Goal: Task Accomplishment & Management: Complete application form

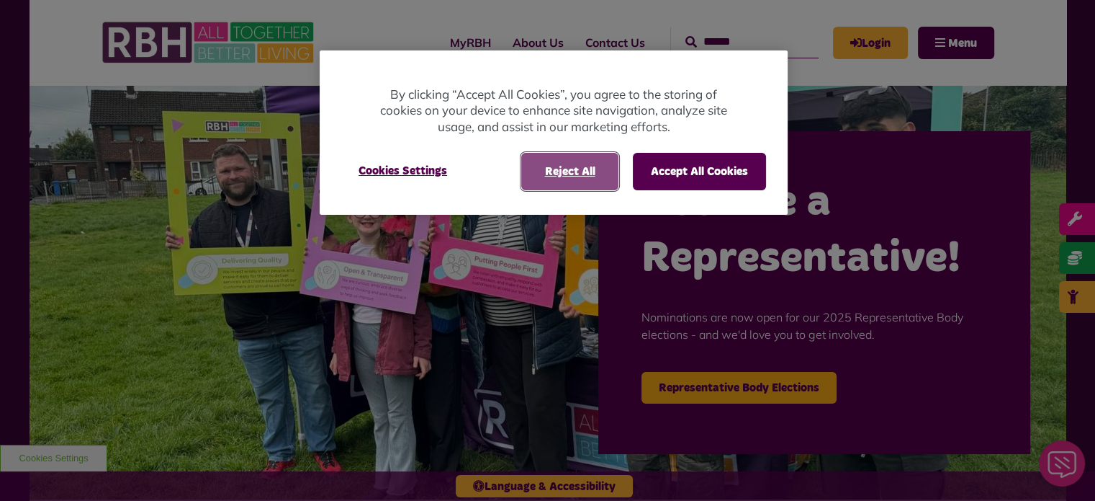
click at [550, 167] on button "Reject All" at bounding box center [569, 171] width 97 height 37
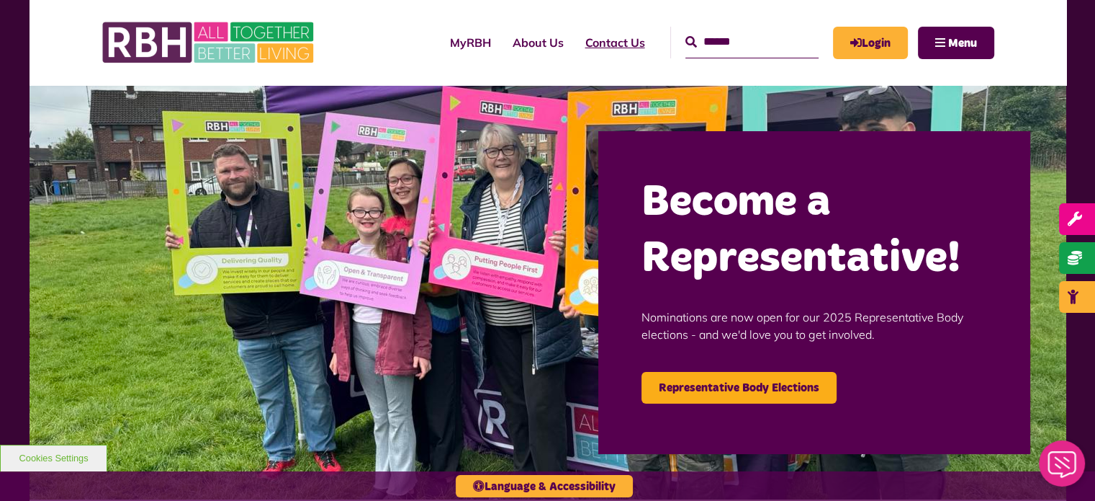
click at [575, 44] on link "Contact Us" at bounding box center [615, 42] width 81 height 39
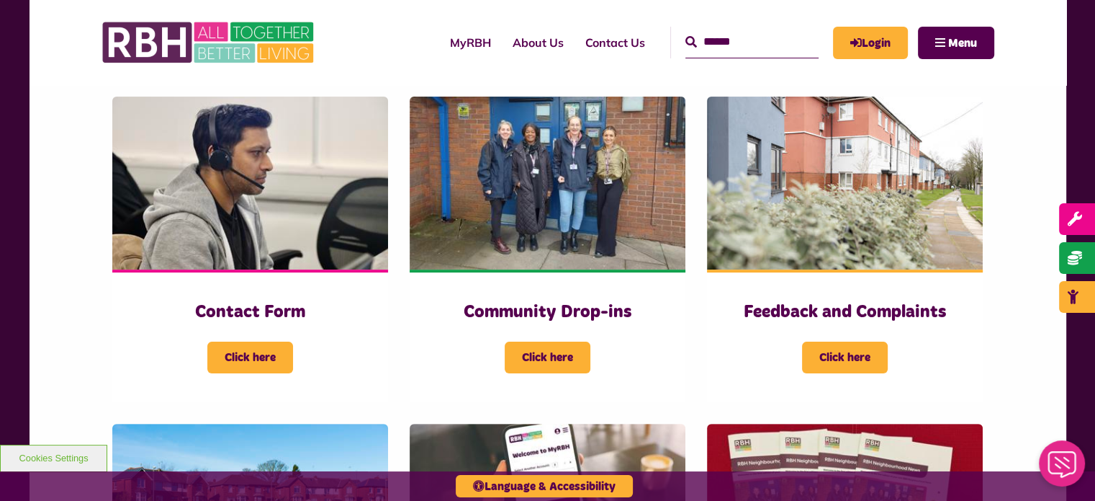
scroll to position [360, 0]
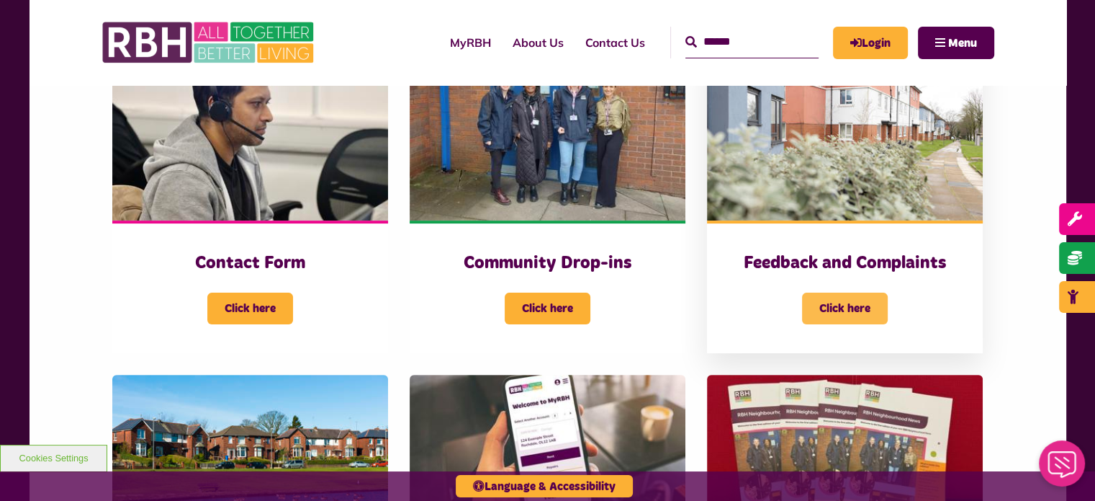
click at [866, 315] on span "Click here" at bounding box center [845, 308] width 86 height 32
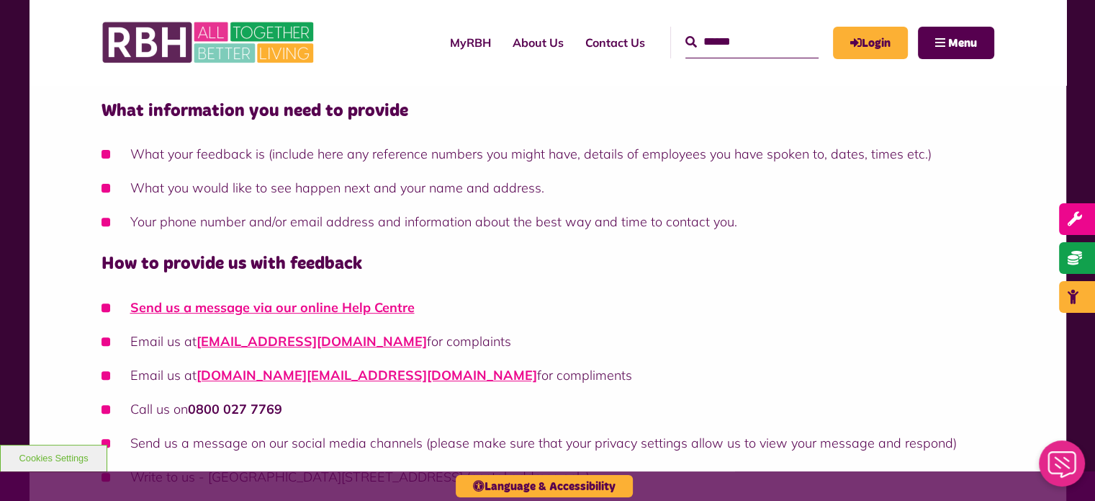
scroll to position [576, 0]
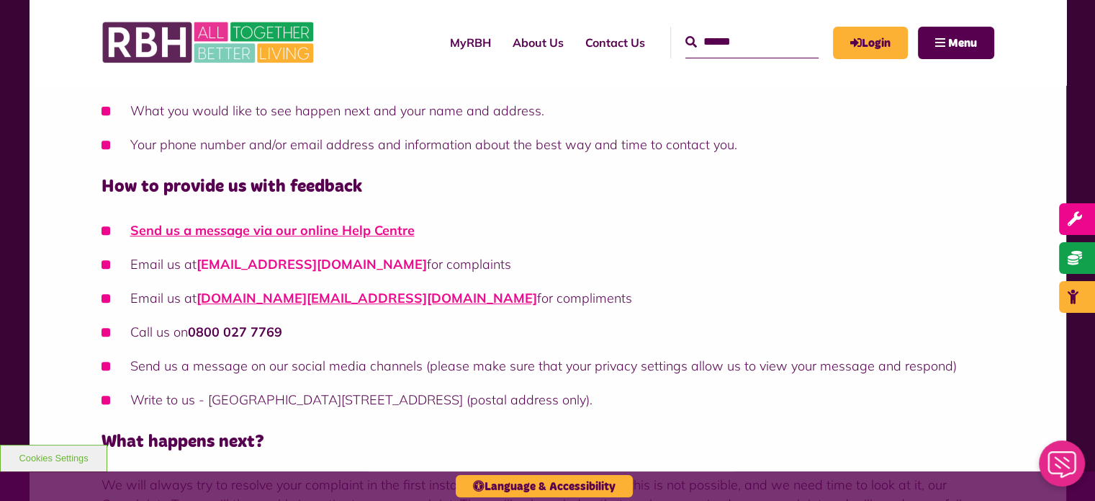
click at [333, 262] on link "customer.complaints@rbh.org.uk" at bounding box center [312, 264] width 230 height 17
click at [351, 261] on link "customer.complaints@rbh.org.uk" at bounding box center [312, 264] width 230 height 17
click at [454, 46] on link "MyRBH" at bounding box center [470, 42] width 63 height 39
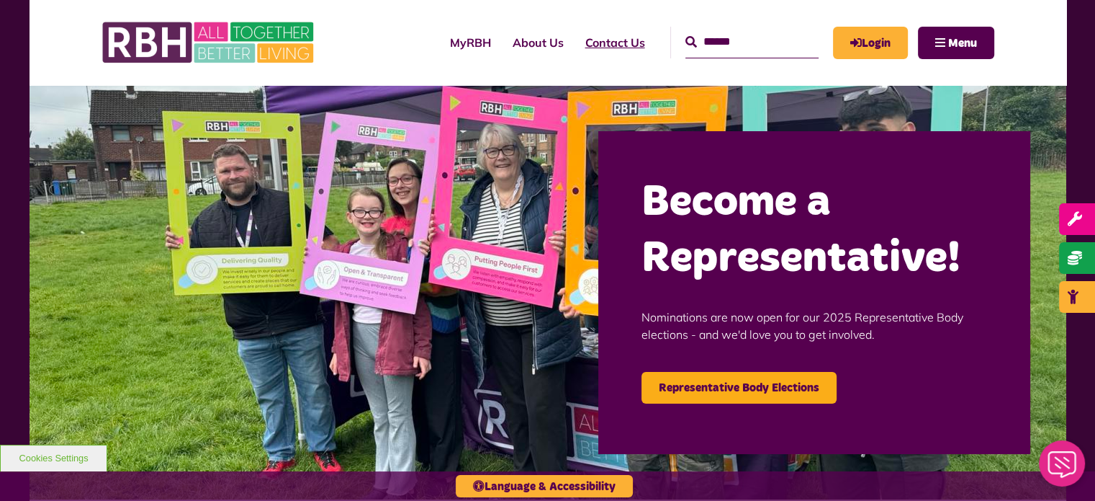
click at [582, 40] on link "Contact Us" at bounding box center [615, 42] width 81 height 39
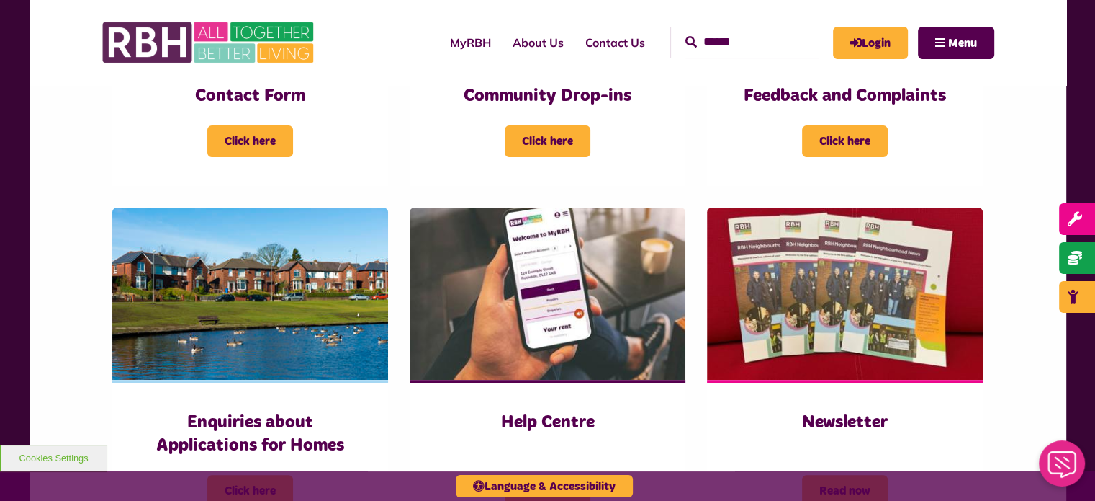
scroll to position [576, 0]
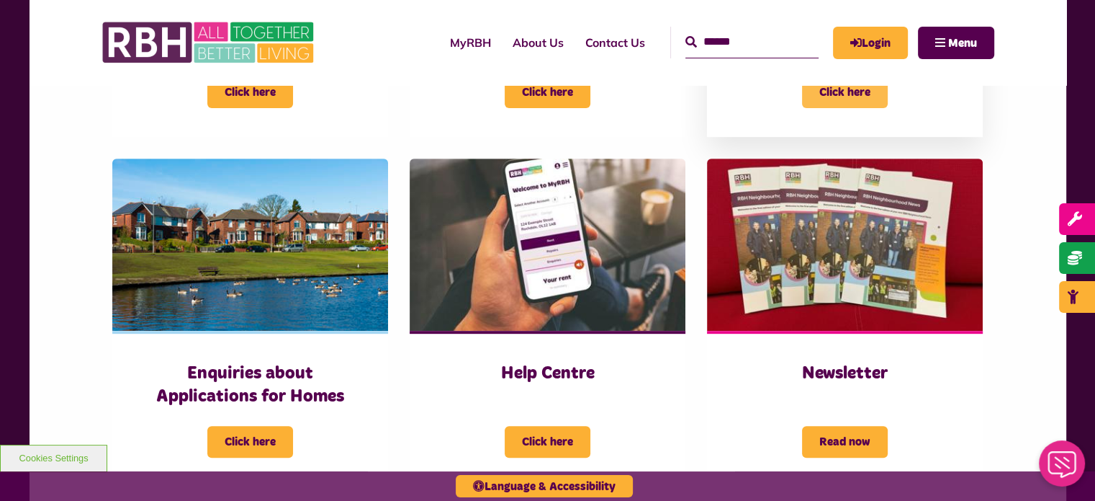
click at [818, 97] on span "Click here" at bounding box center [845, 92] width 86 height 32
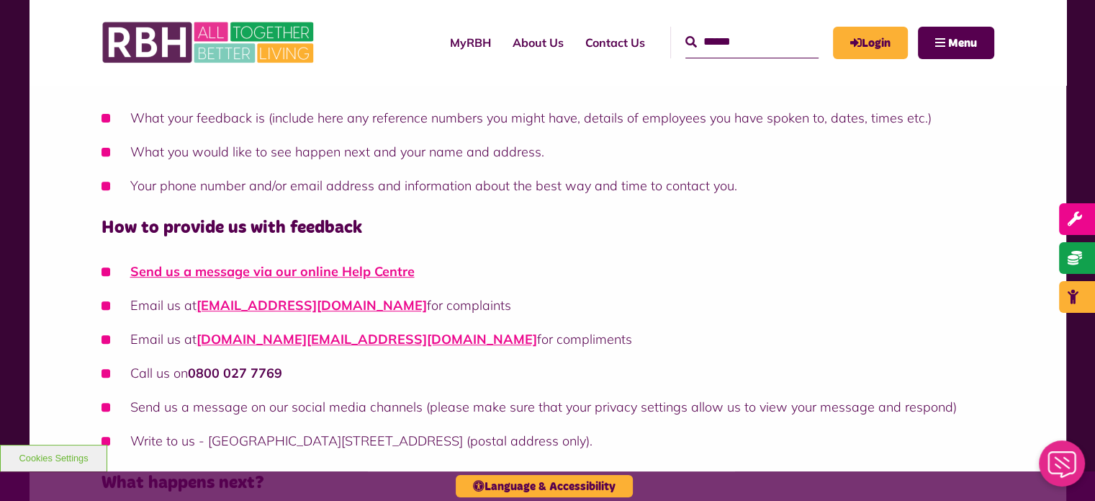
scroll to position [576, 0]
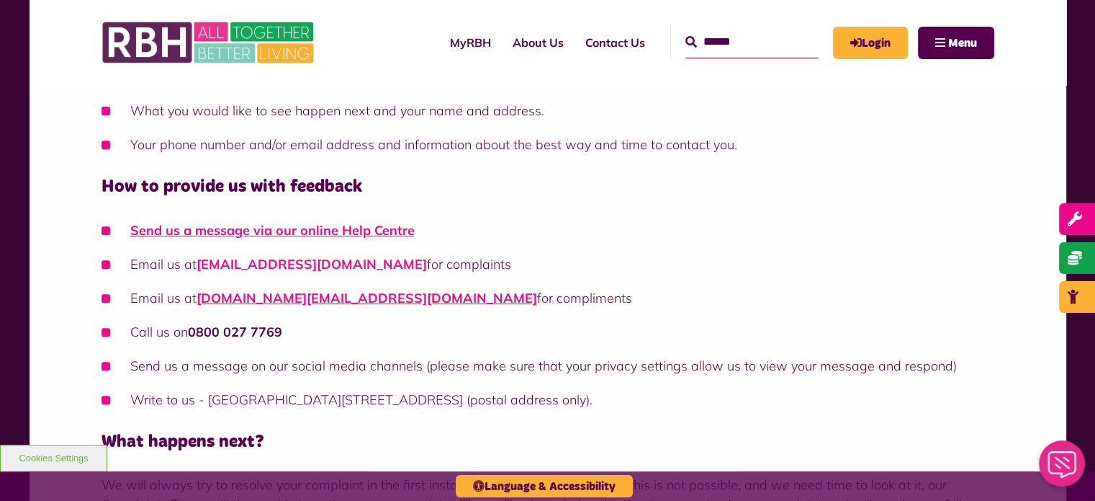
click at [279, 266] on link "customer.complaints@rbh.org.uk" at bounding box center [312, 264] width 230 height 17
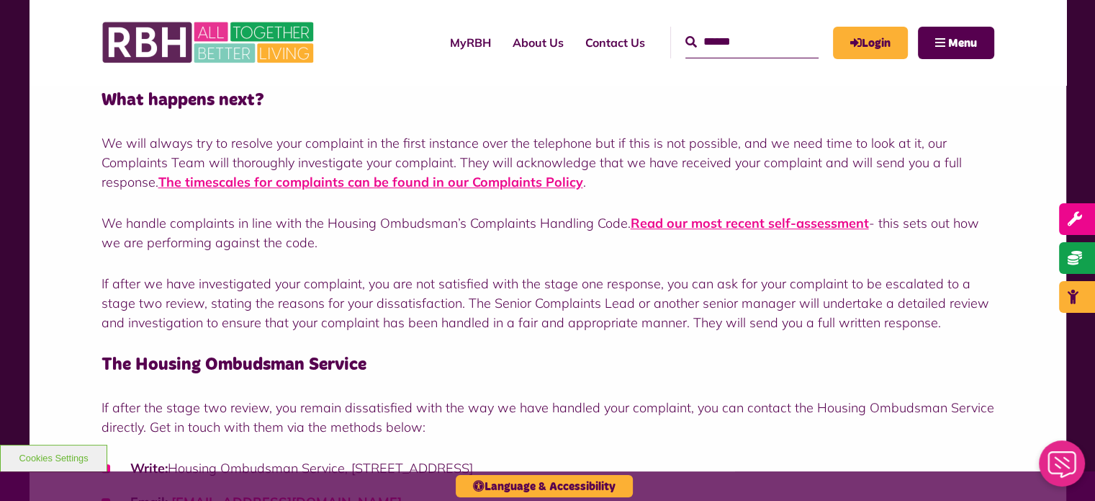
scroll to position [864, 0]
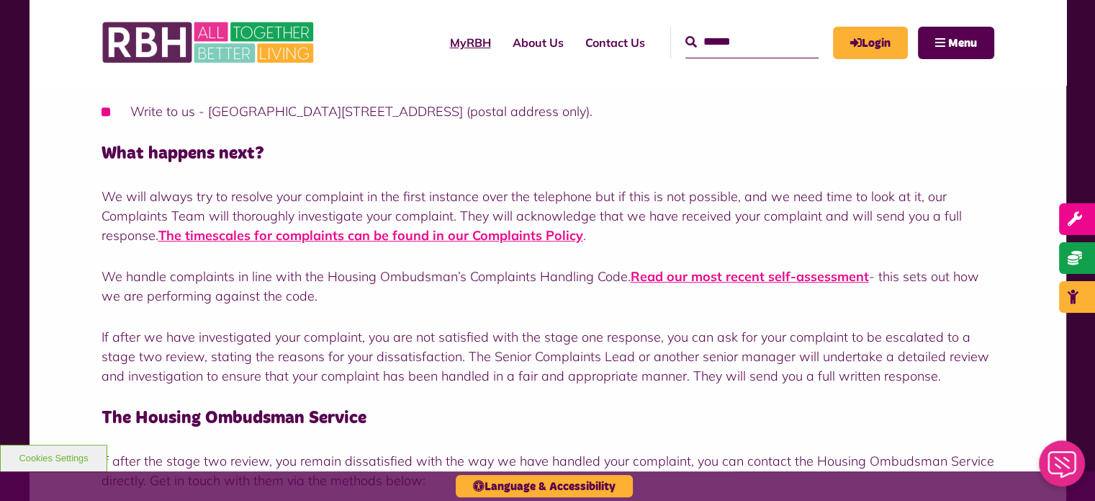
click at [439, 44] on link "MyRBH" at bounding box center [470, 42] width 63 height 39
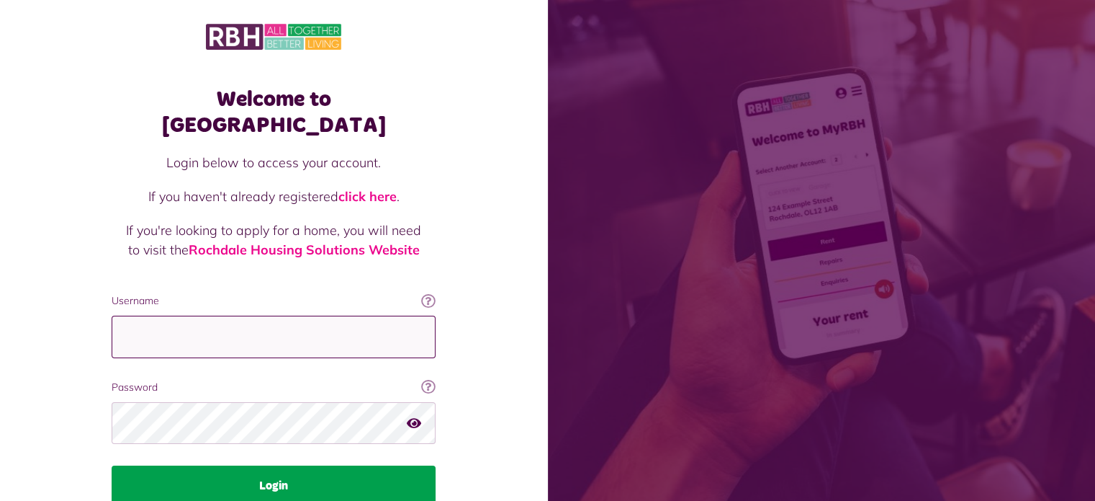
type input "**********"
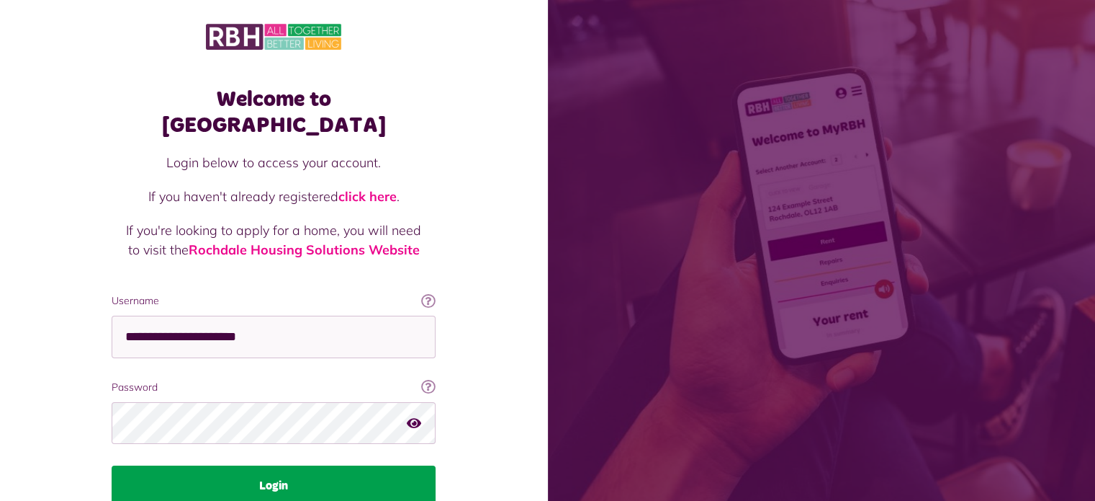
click at [298, 465] on button "Login" at bounding box center [274, 485] width 324 height 40
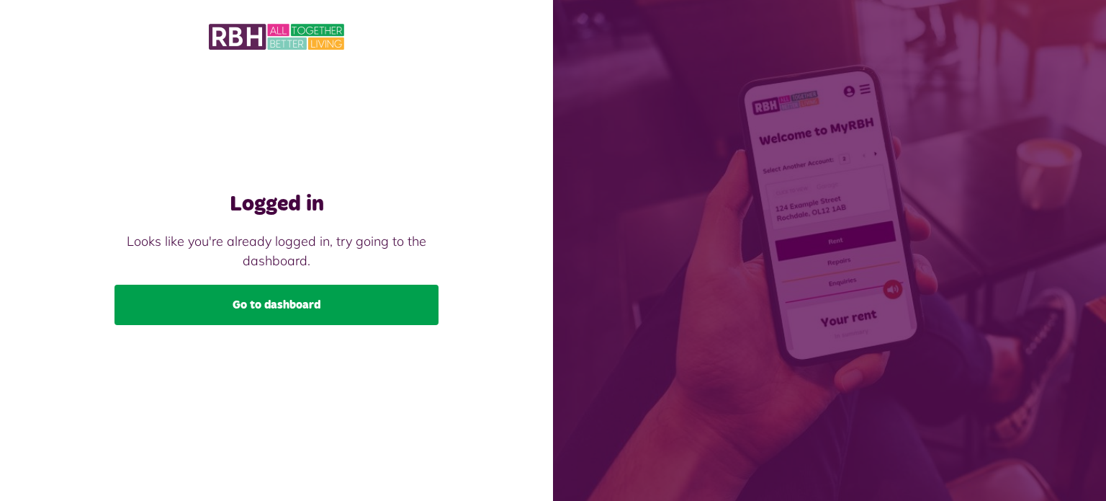
click at [320, 307] on link "Go to dashboard" at bounding box center [277, 304] width 324 height 40
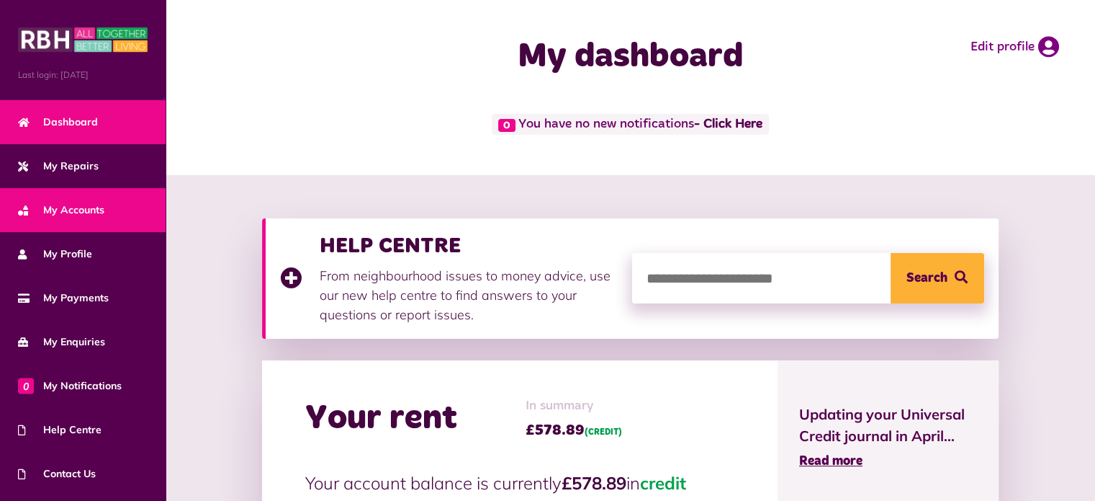
click at [115, 212] on link "My Accounts" at bounding box center [83, 210] width 166 height 44
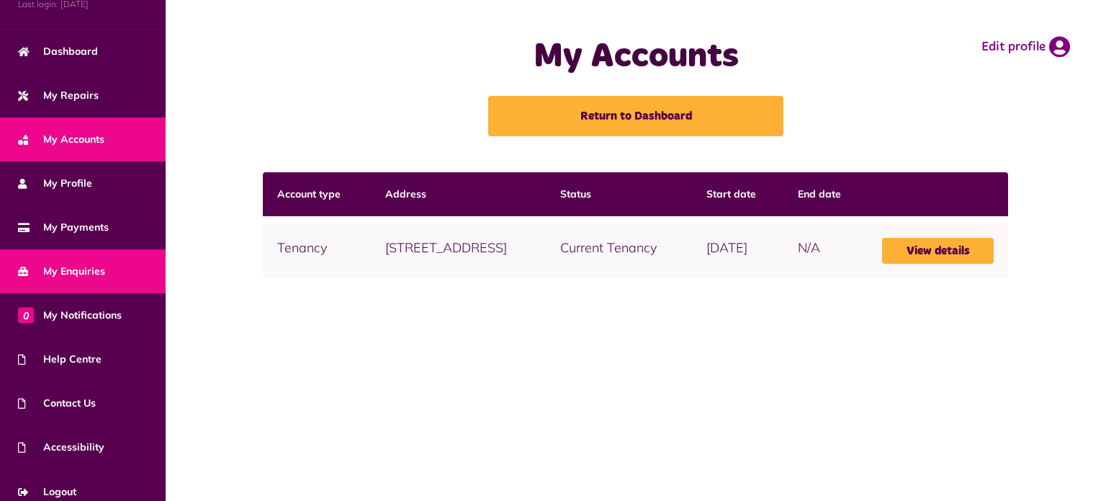
scroll to position [81, 0]
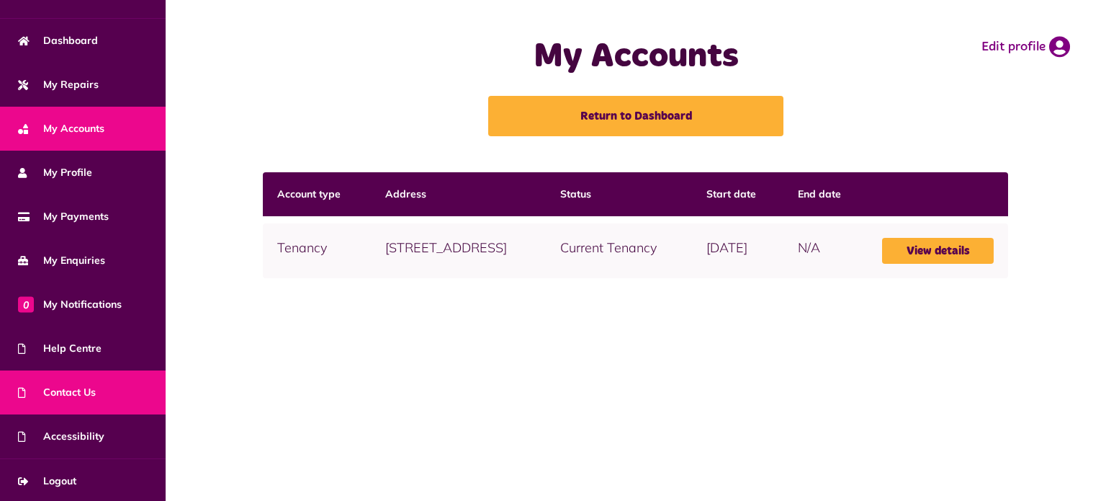
click at [71, 377] on link "Contact Us" at bounding box center [83, 392] width 166 height 44
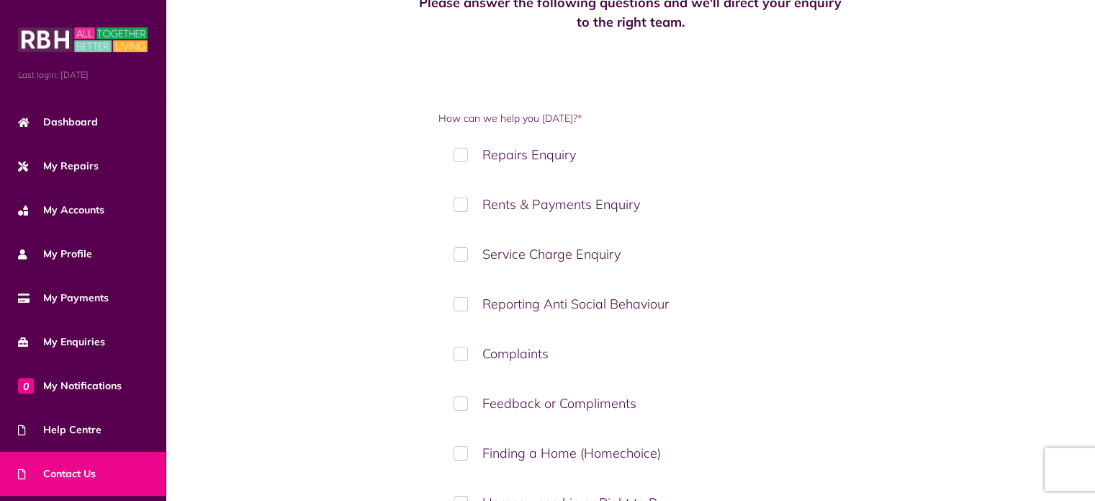
scroll to position [144, 0]
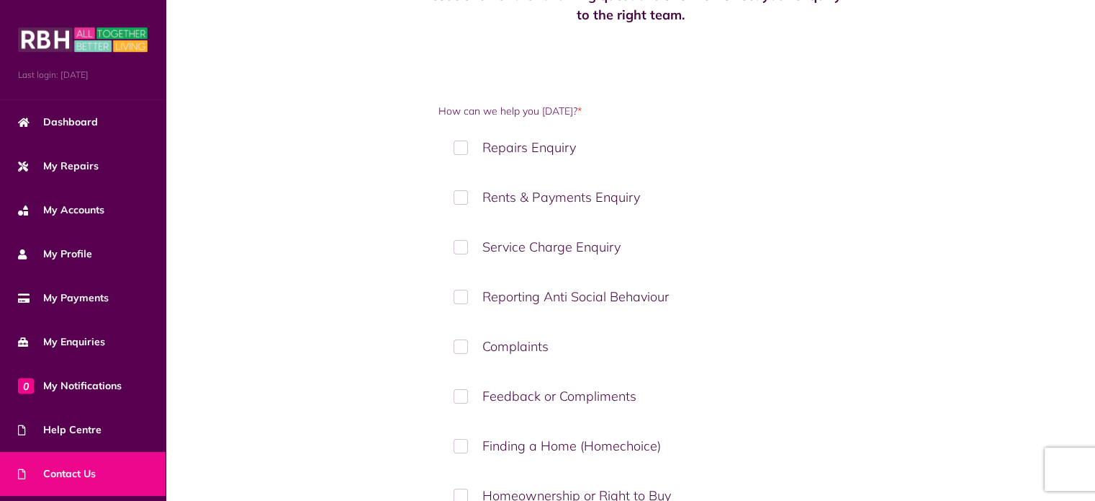
click at [467, 346] on label "Complaints" at bounding box center [631, 346] width 385 height 42
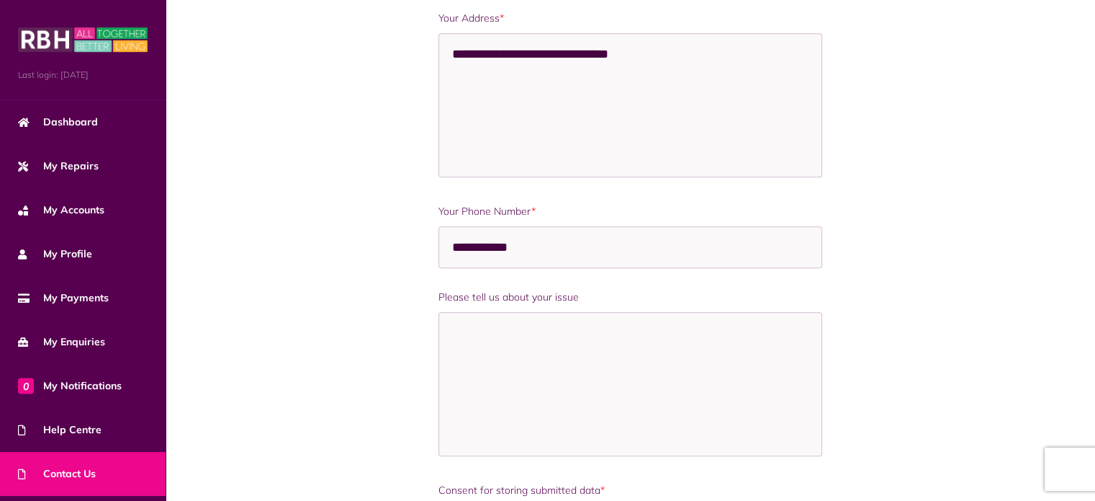
scroll to position [936, 0]
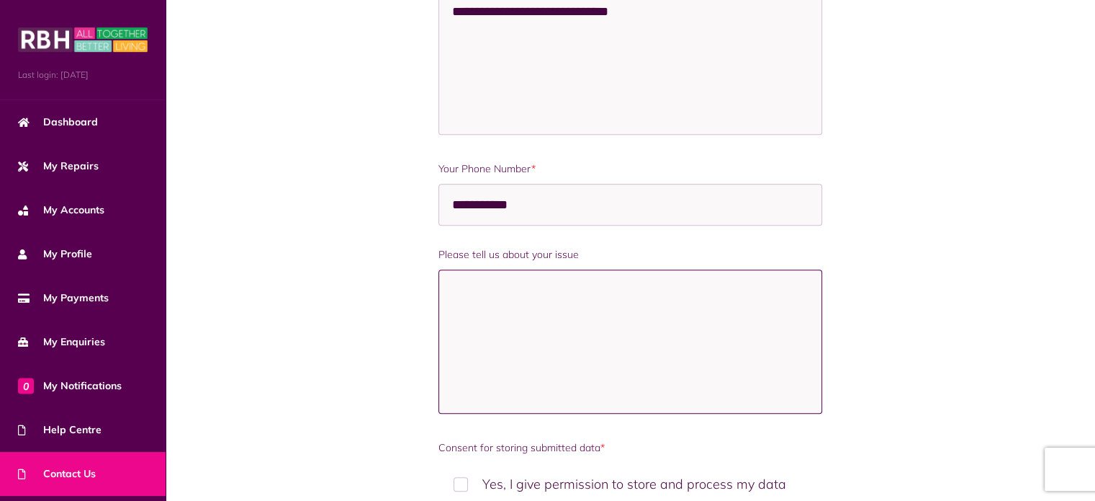
click at [470, 282] on textarea "Please tell us about your issue" at bounding box center [631, 341] width 385 height 144
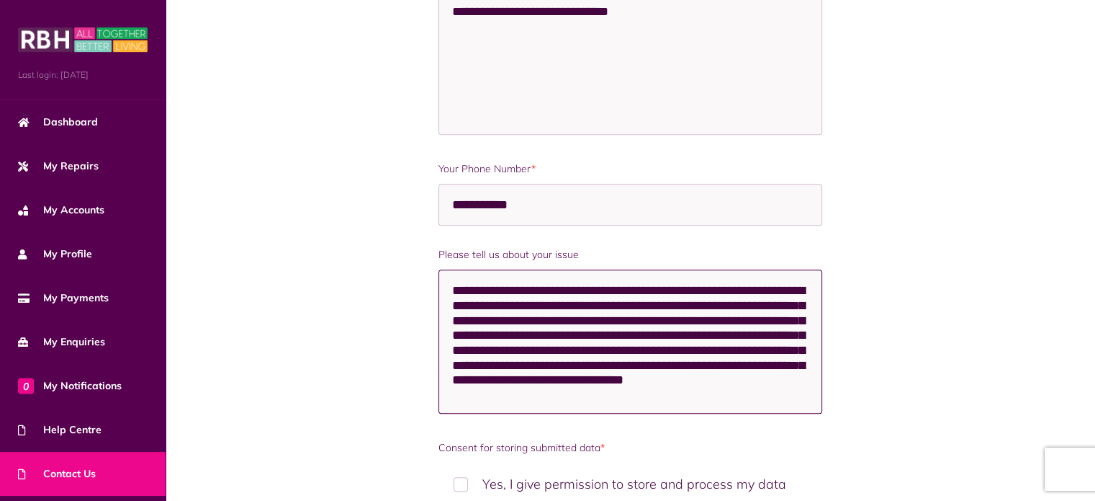
scroll to position [5, 0]
click at [722, 389] on textarea "**********" at bounding box center [631, 341] width 385 height 144
click at [777, 385] on textarea "**********" at bounding box center [631, 341] width 385 height 144
click at [505, 400] on textarea "**********" at bounding box center [631, 341] width 385 height 144
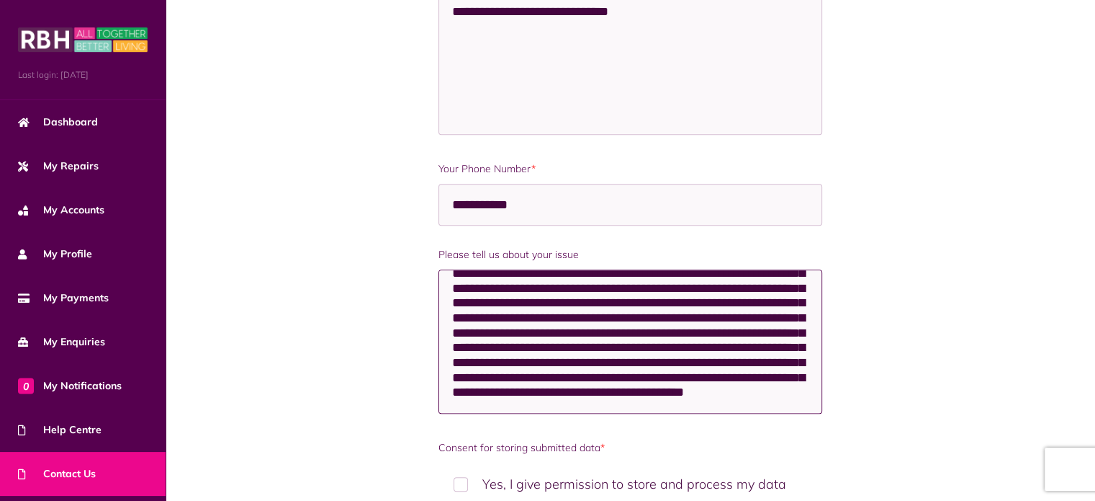
scroll to position [64, 0]
click at [660, 385] on textarea "**********" at bounding box center [631, 341] width 385 height 144
click at [562, 405] on textarea "**********" at bounding box center [631, 341] width 385 height 144
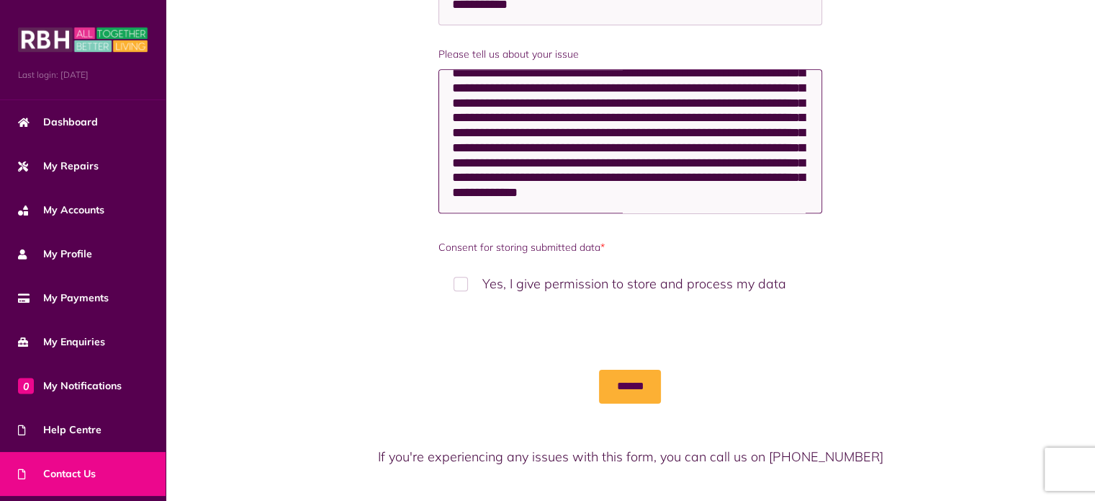
scroll to position [1152, 0]
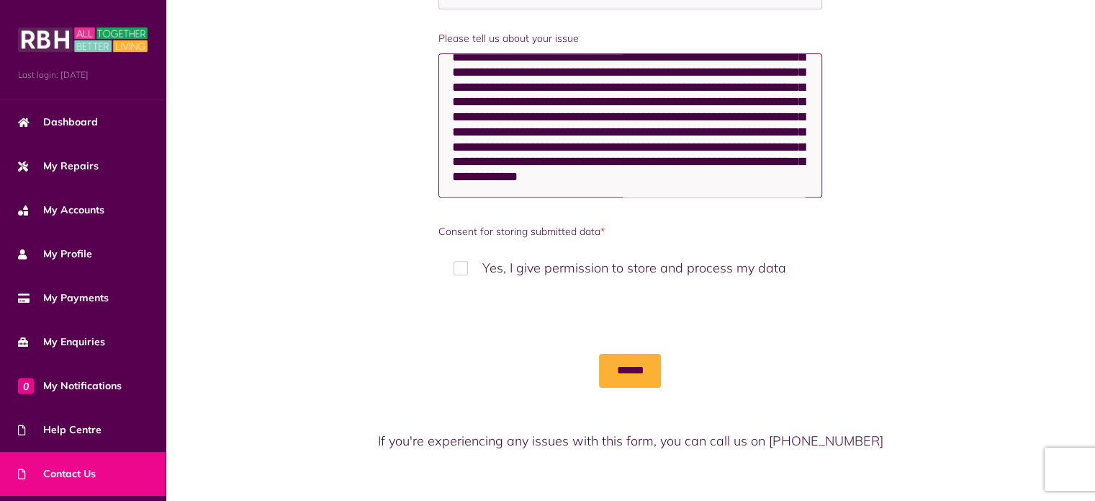
type textarea "**********"
click at [465, 262] on label "Yes, I give permission to store and process my data" at bounding box center [631, 267] width 385 height 42
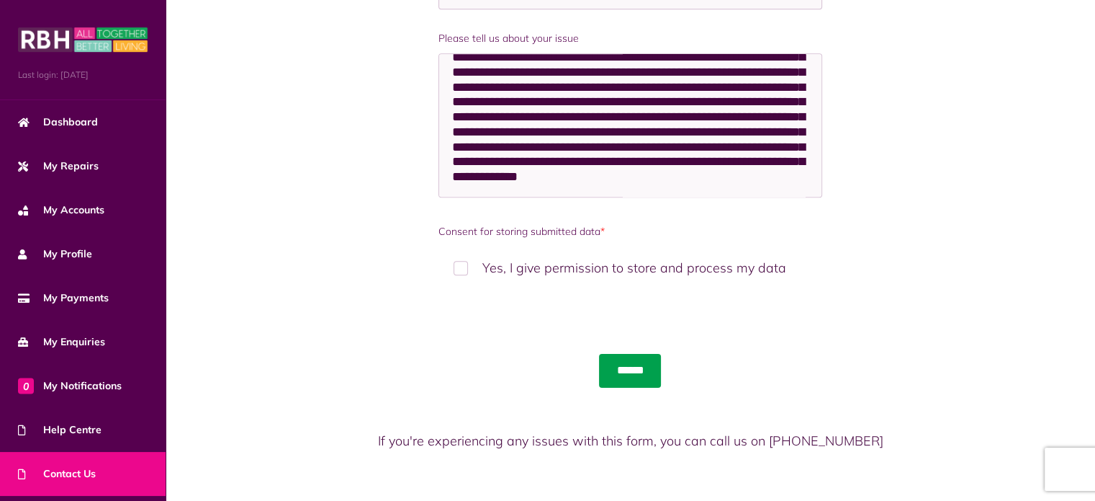
click at [619, 371] on input "******" at bounding box center [630, 370] width 62 height 33
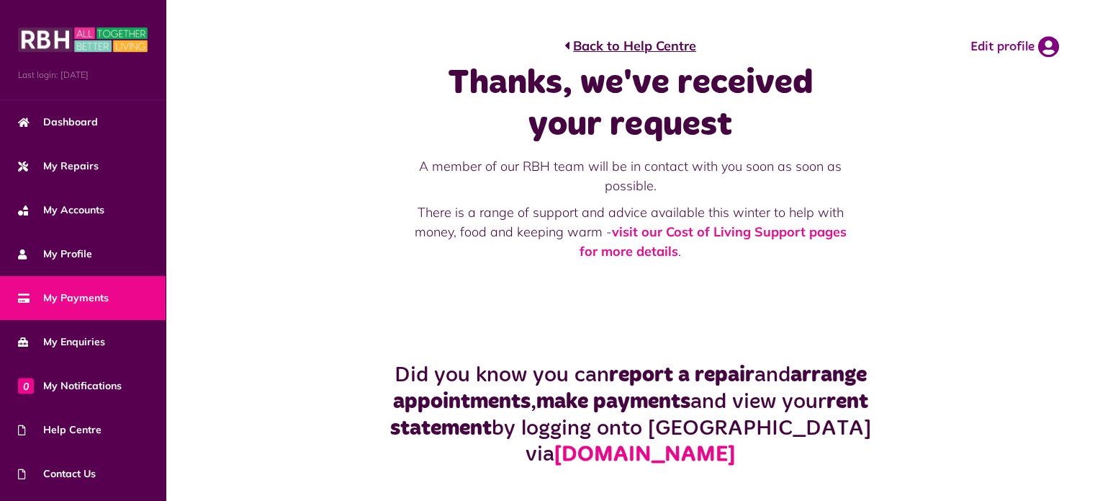
click at [93, 301] on span "My Payments" at bounding box center [63, 297] width 91 height 15
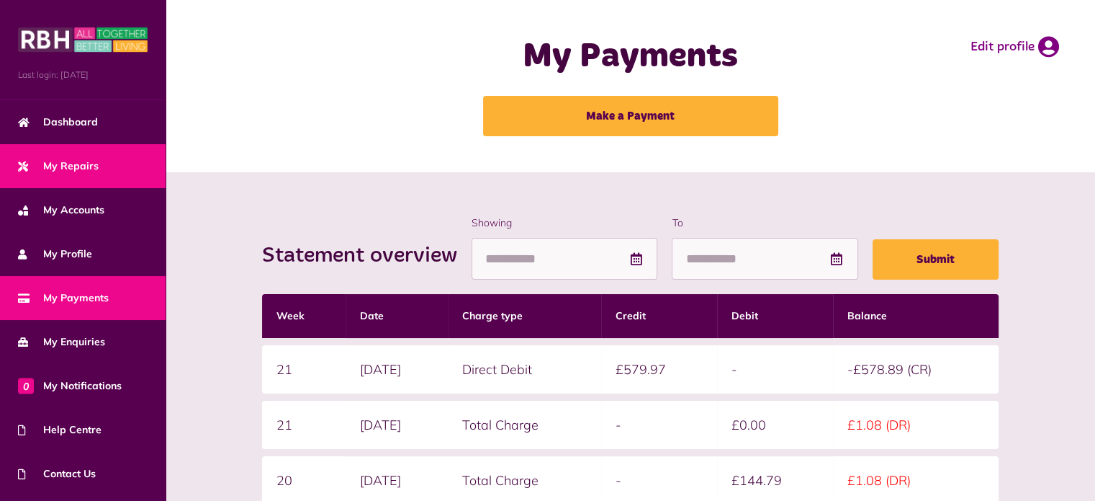
click at [42, 163] on span "My Repairs" at bounding box center [58, 165] width 81 height 15
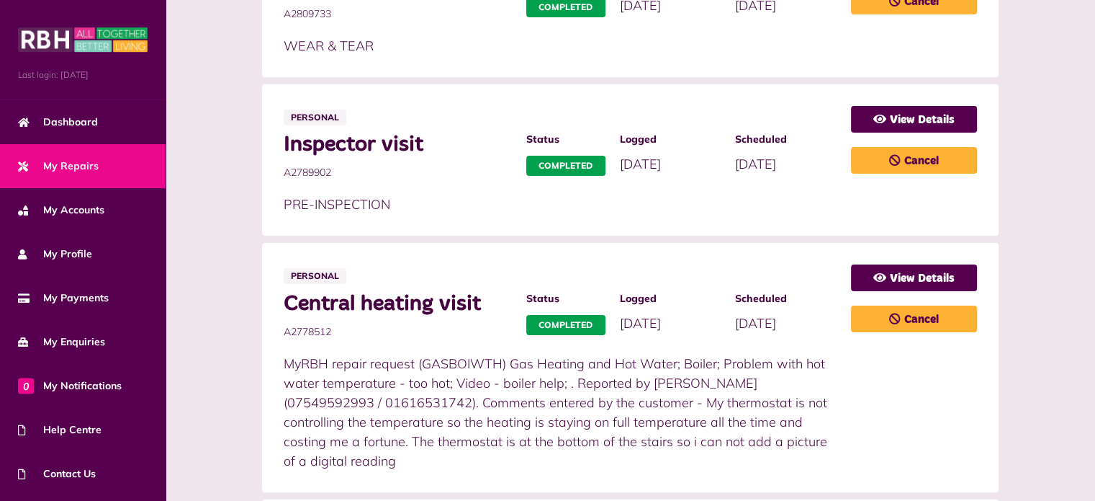
scroll to position [360, 0]
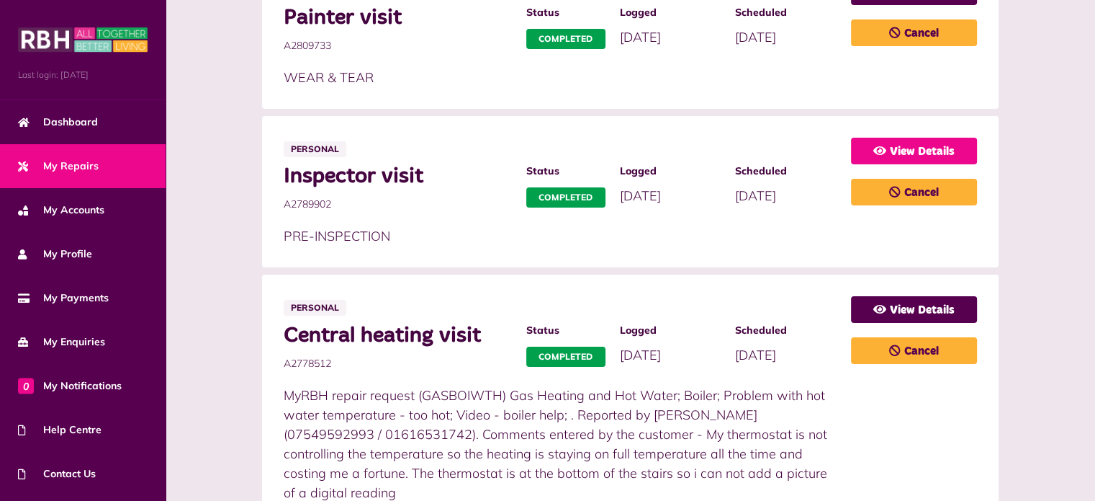
click at [928, 152] on link "View Details" at bounding box center [914, 151] width 126 height 27
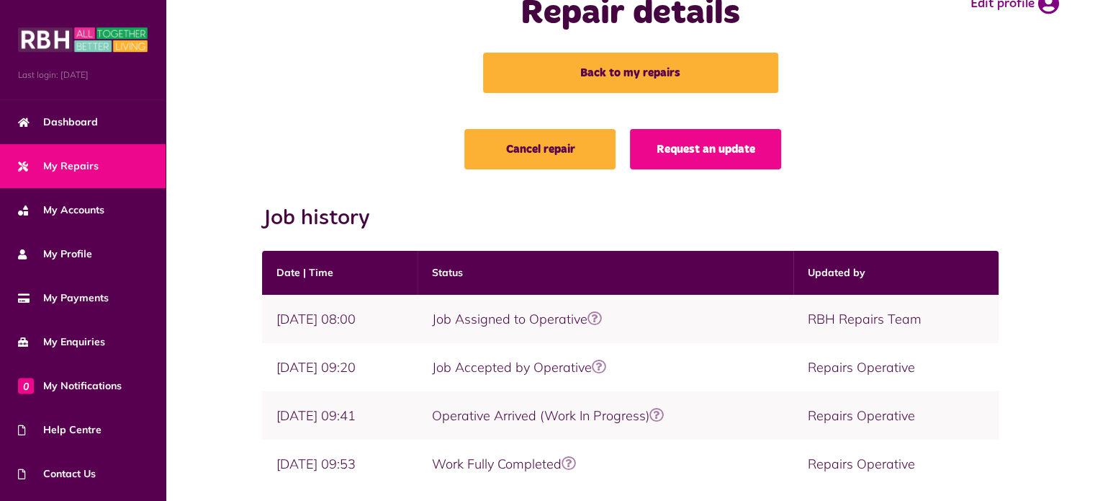
scroll to position [21, 0]
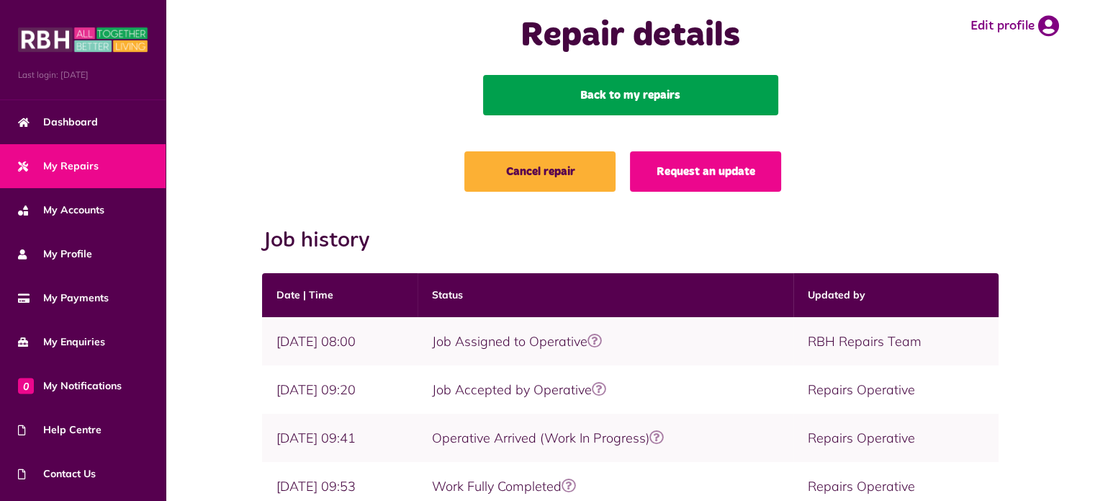
click at [642, 91] on link "Back to my repairs" at bounding box center [630, 95] width 295 height 40
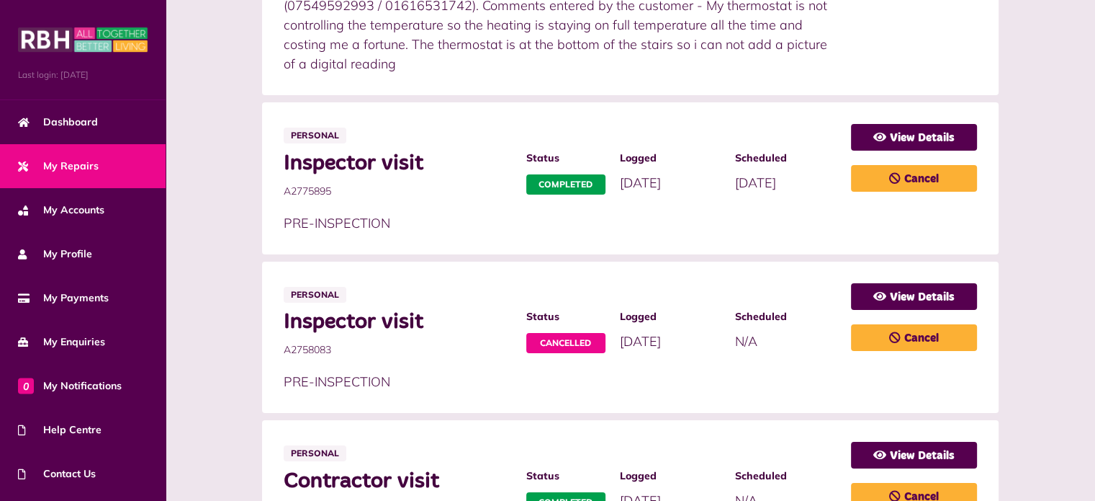
scroll to position [792, 0]
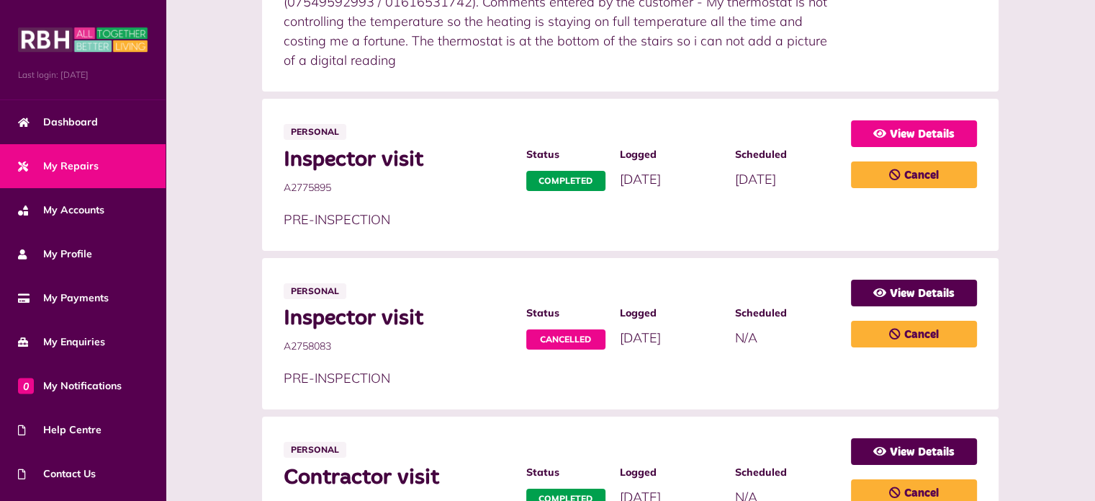
click at [893, 135] on link "View Details" at bounding box center [914, 133] width 126 height 27
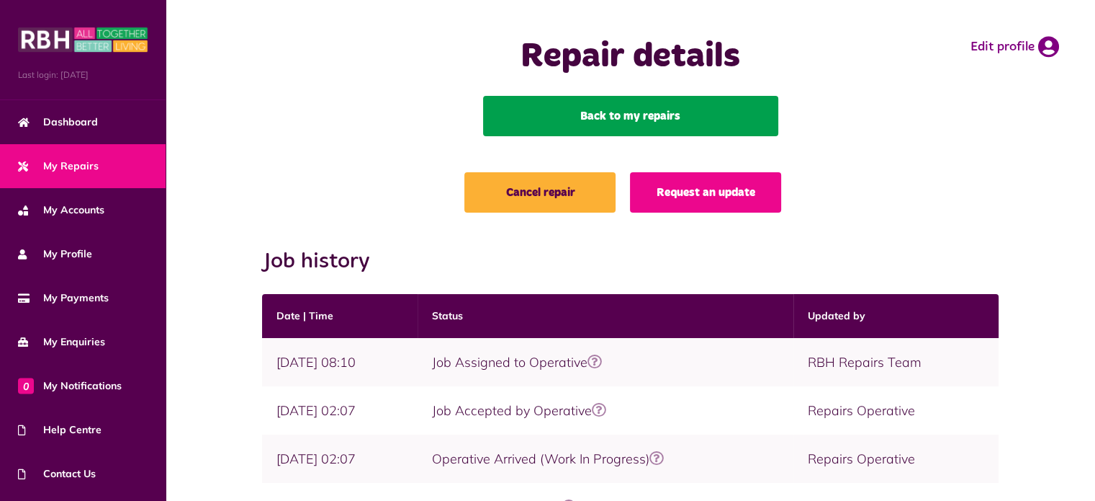
click at [621, 117] on link "Back to my repairs" at bounding box center [630, 116] width 295 height 40
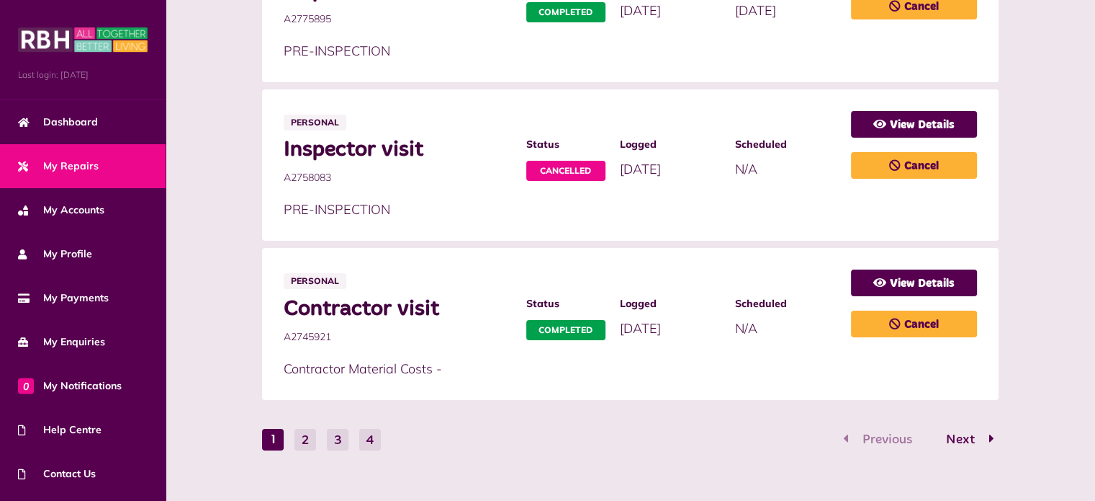
scroll to position [982, 0]
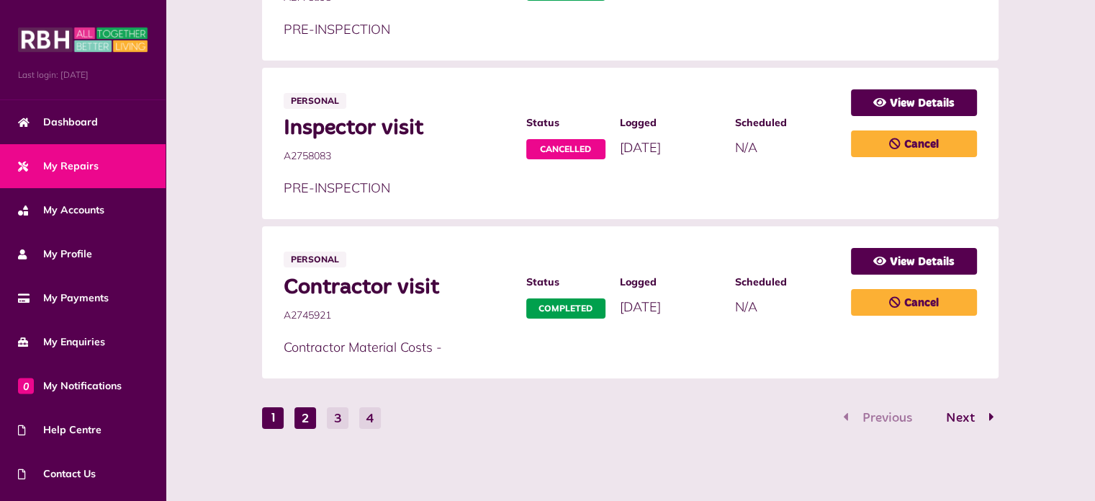
click at [300, 417] on button "2" at bounding box center [306, 418] width 22 height 22
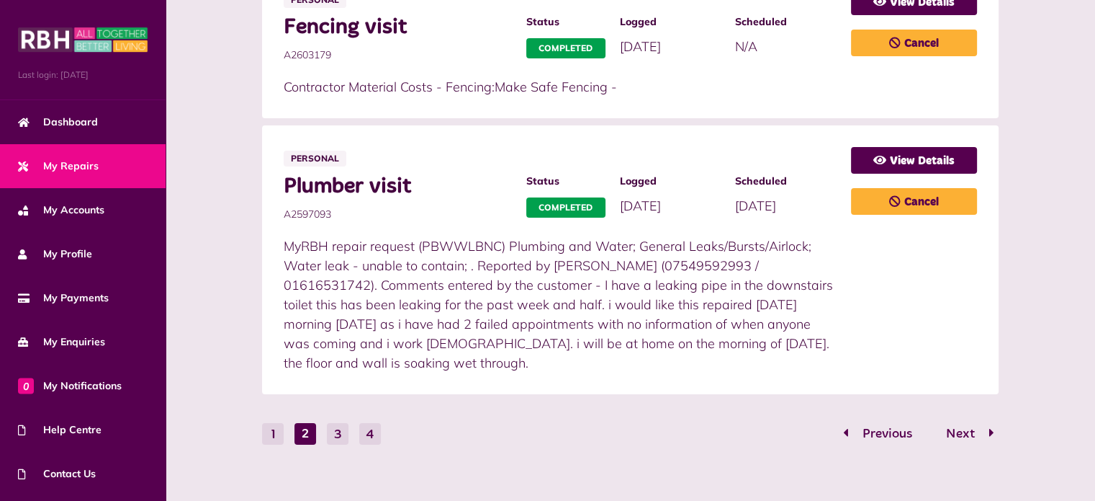
scroll to position [1099, 0]
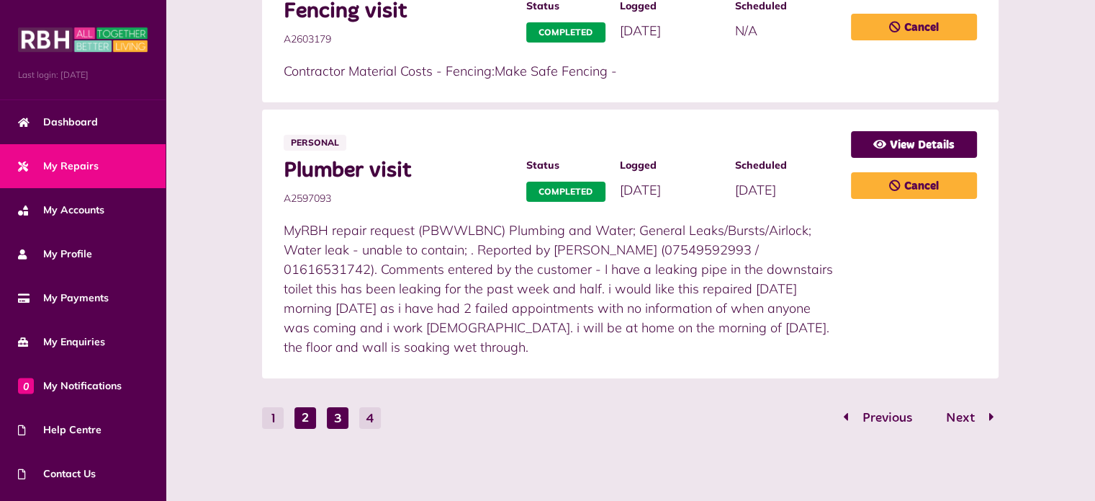
click at [346, 411] on button "3" at bounding box center [338, 418] width 22 height 22
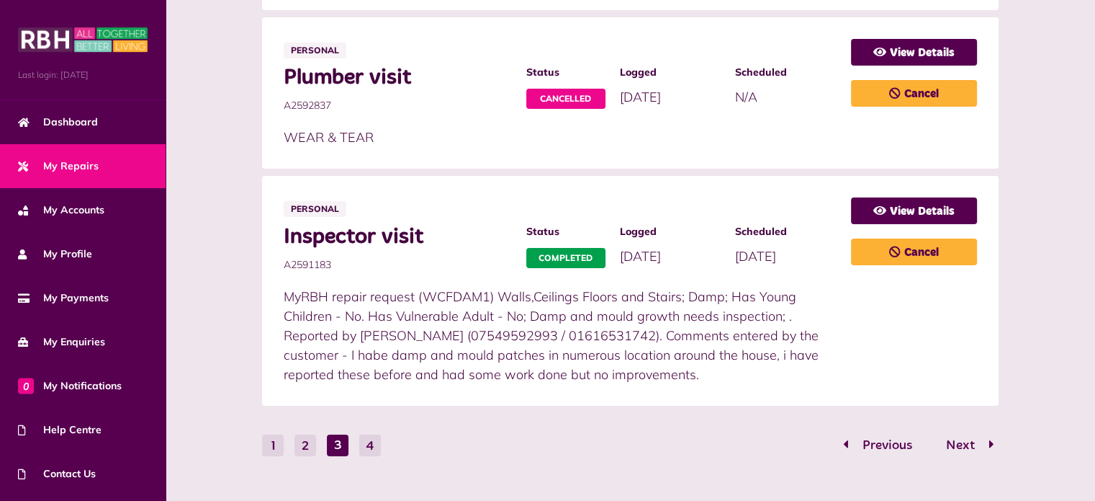
scroll to position [1021, 0]
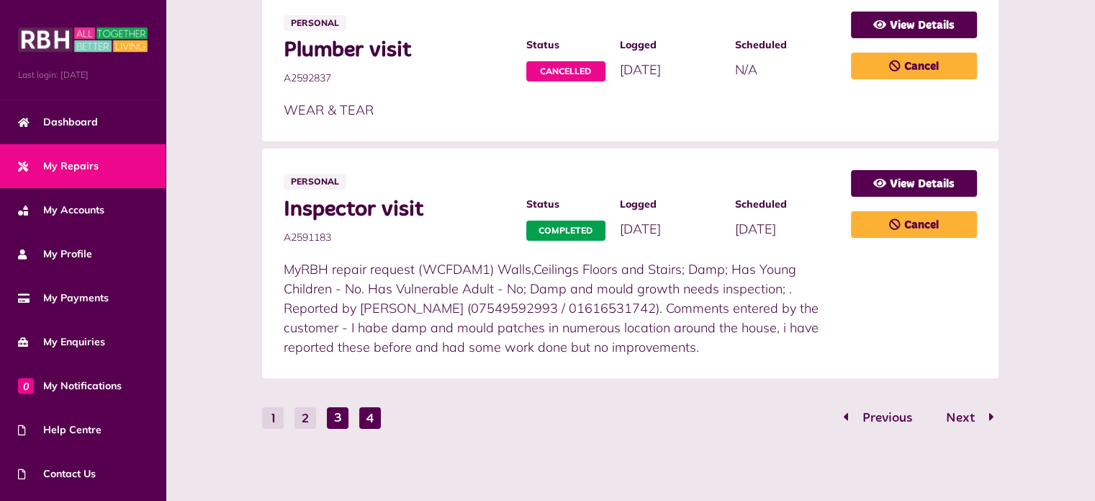
click at [372, 422] on button "4" at bounding box center [370, 418] width 22 height 22
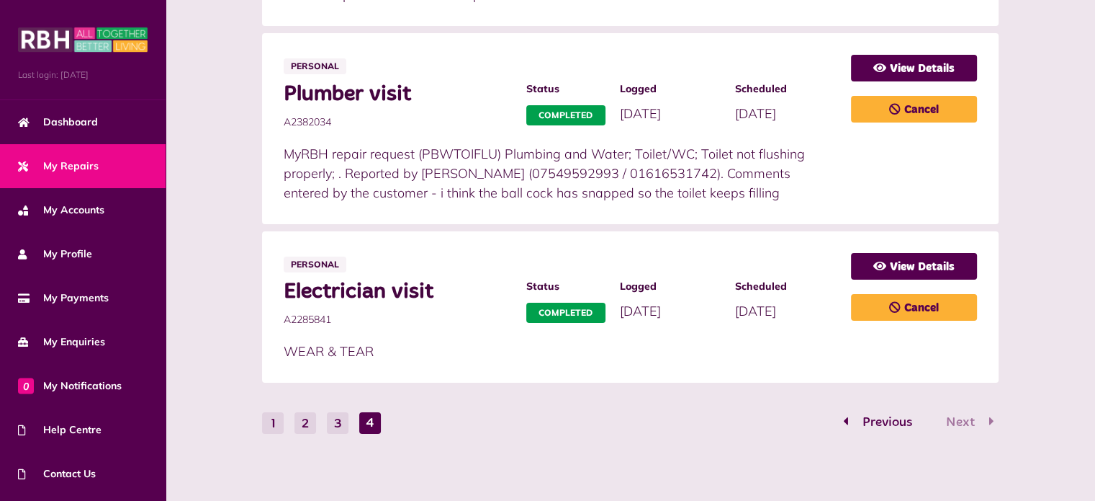
scroll to position [999, 0]
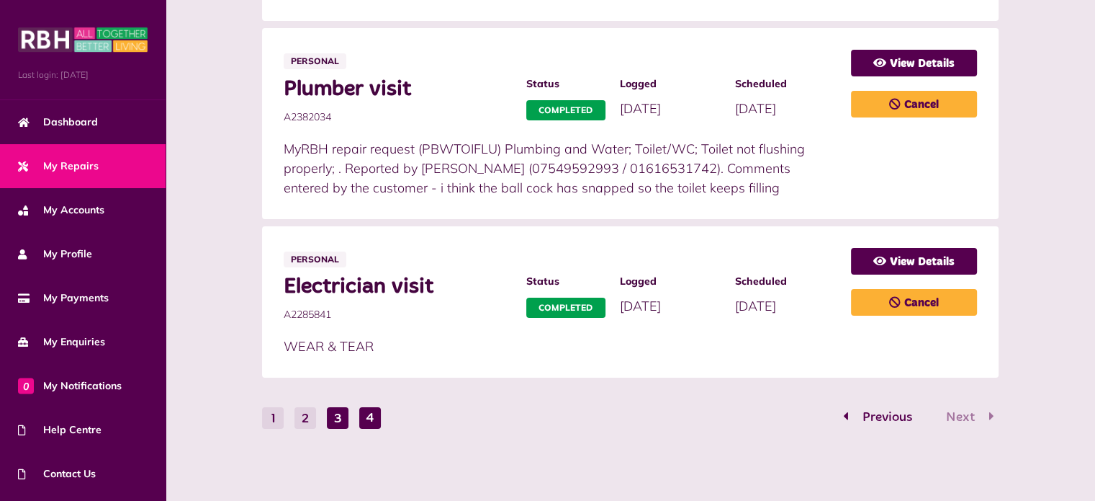
click at [341, 426] on button "3" at bounding box center [338, 418] width 22 height 22
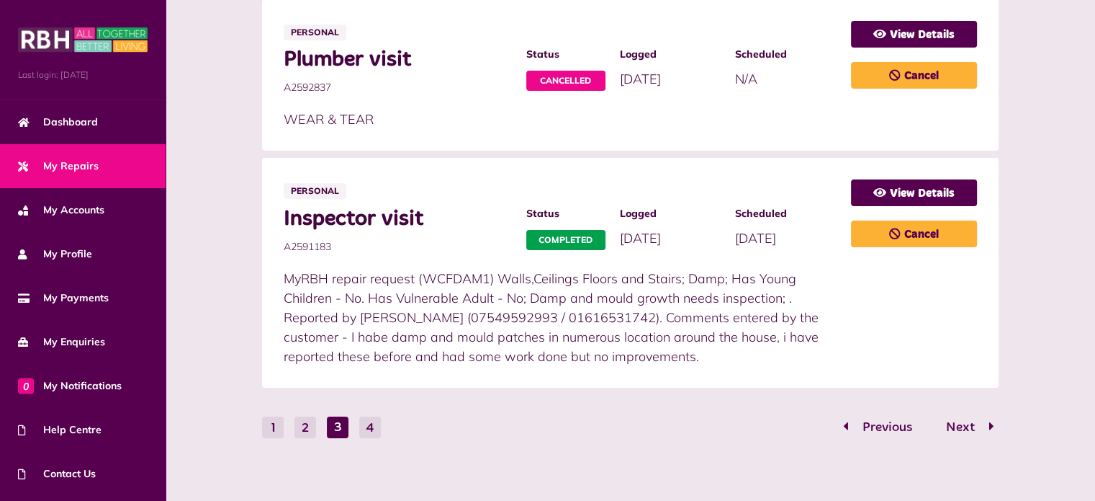
scroll to position [1021, 0]
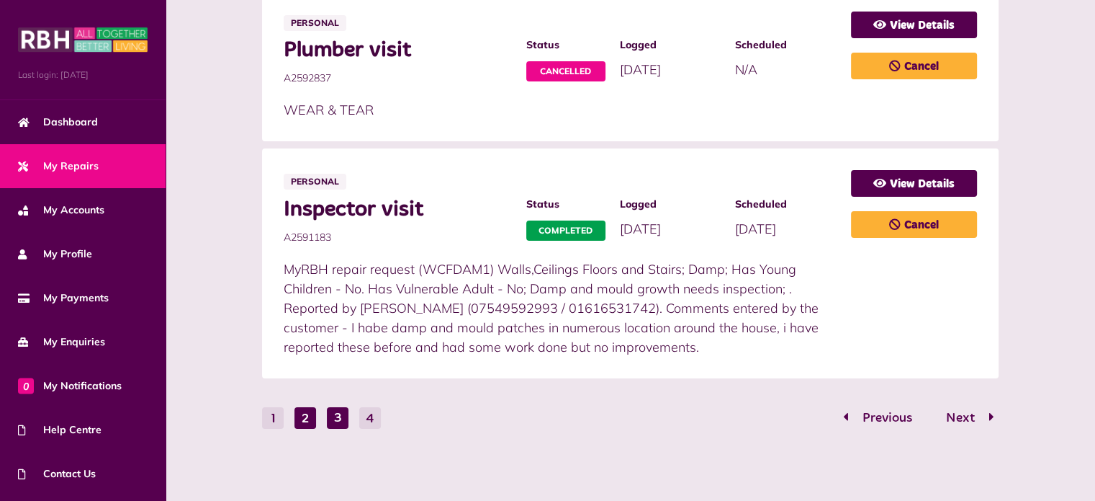
click at [305, 417] on button "2" at bounding box center [306, 418] width 22 height 22
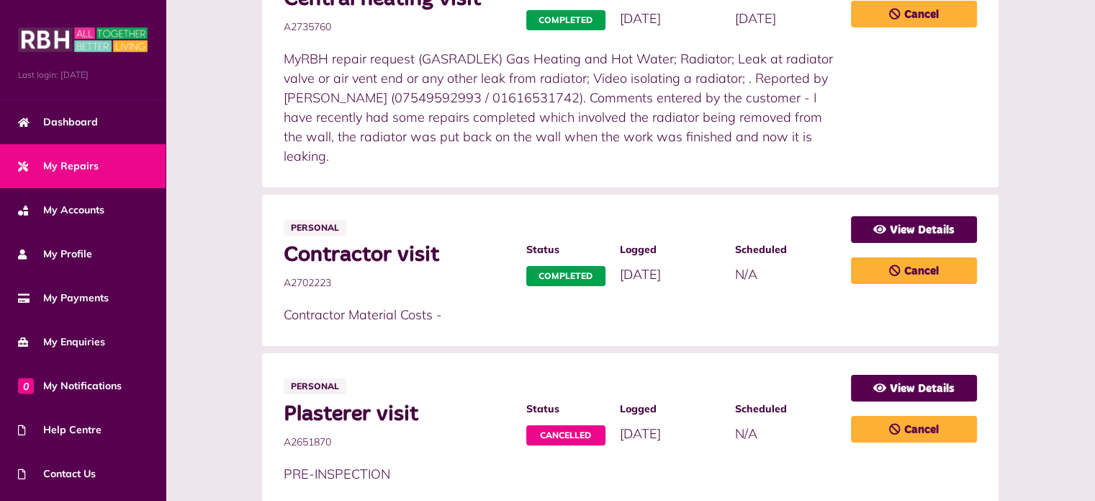
scroll to position [307, 0]
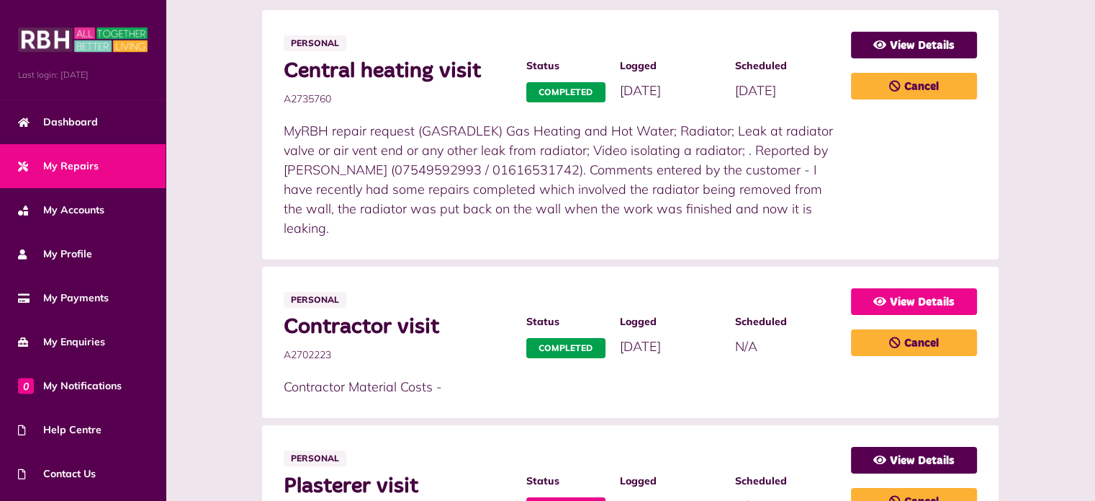
click at [902, 305] on link "View Details" at bounding box center [914, 301] width 126 height 27
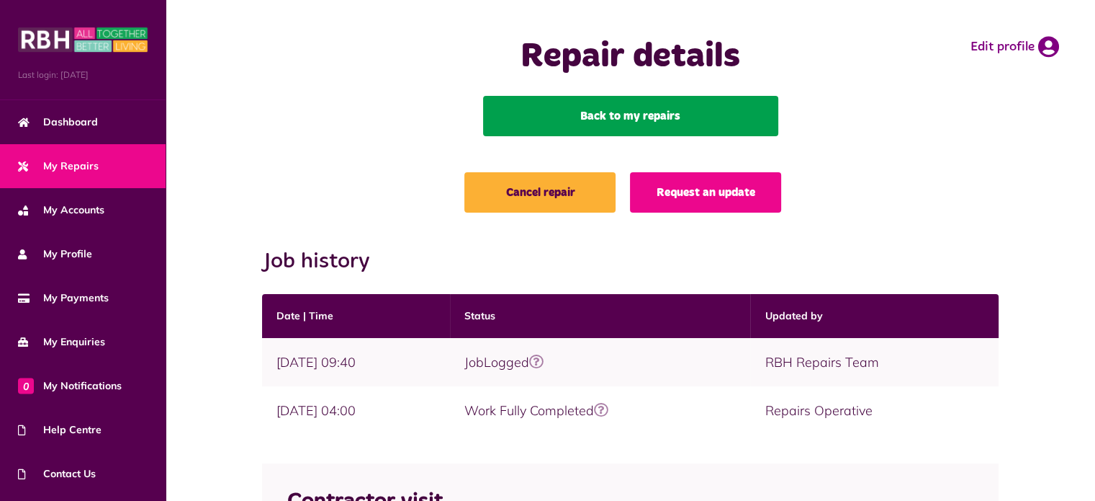
click at [618, 115] on link "Back to my repairs" at bounding box center [630, 116] width 295 height 40
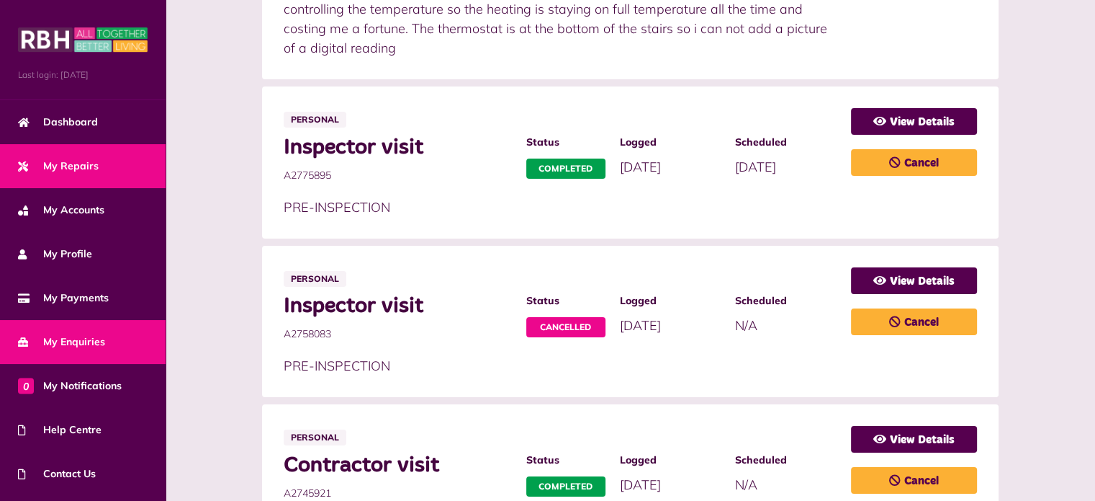
scroll to position [766, 0]
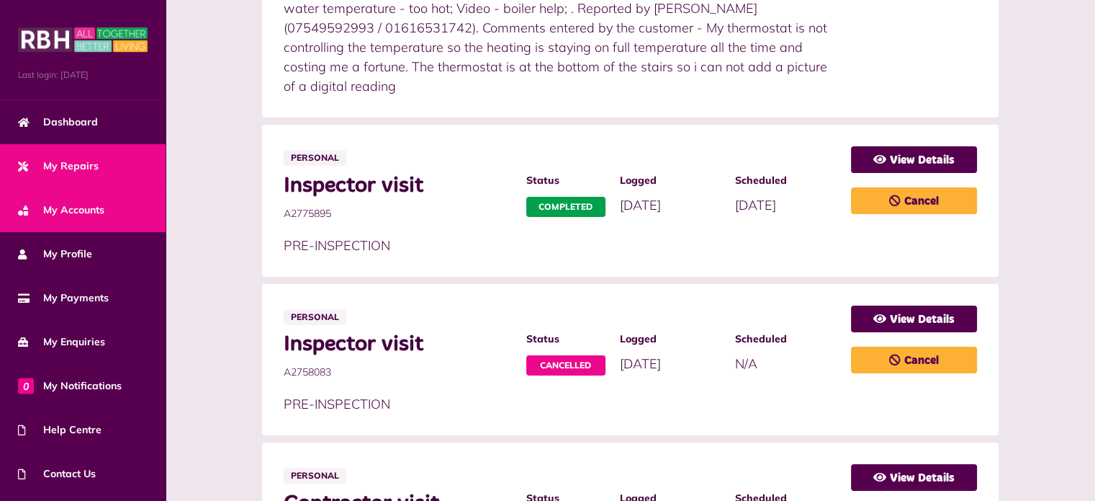
click at [107, 205] on link "My Accounts" at bounding box center [83, 210] width 166 height 44
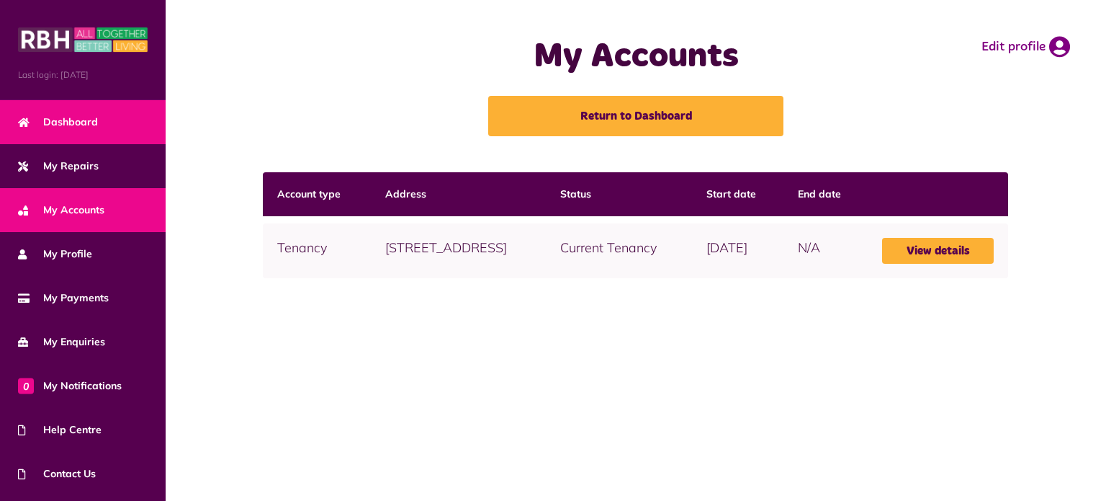
click at [78, 120] on span "Dashboard" at bounding box center [58, 122] width 80 height 15
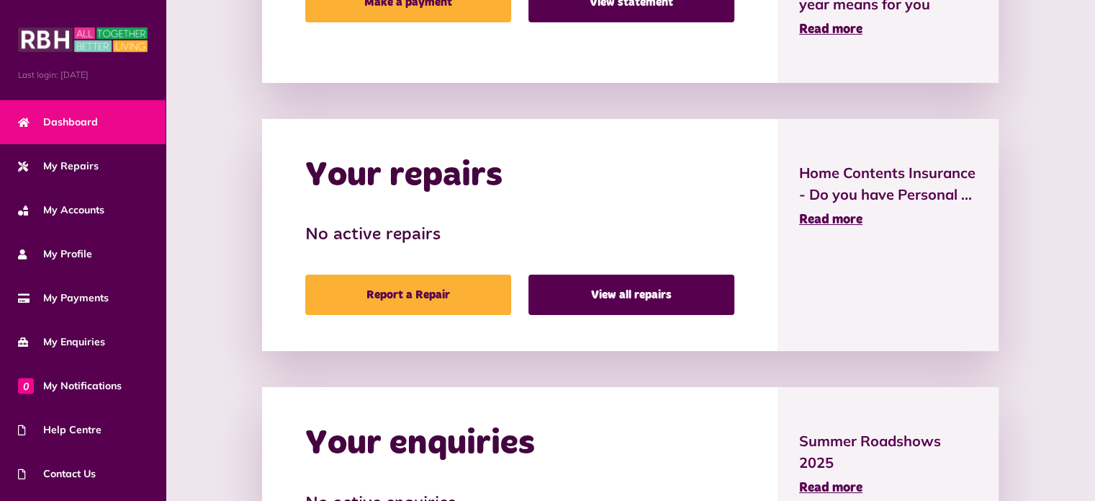
scroll to position [576, 0]
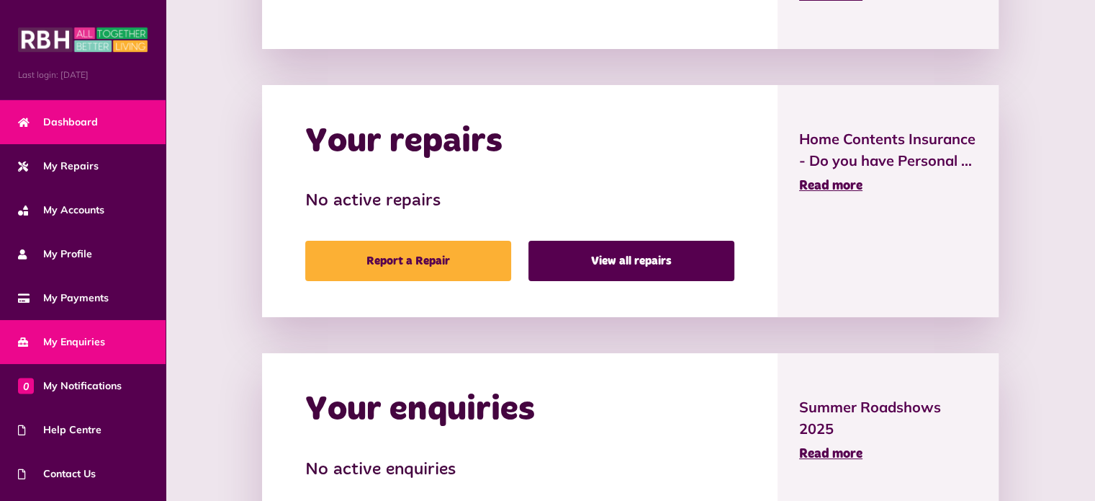
click at [81, 336] on span "My Enquiries" at bounding box center [61, 341] width 87 height 15
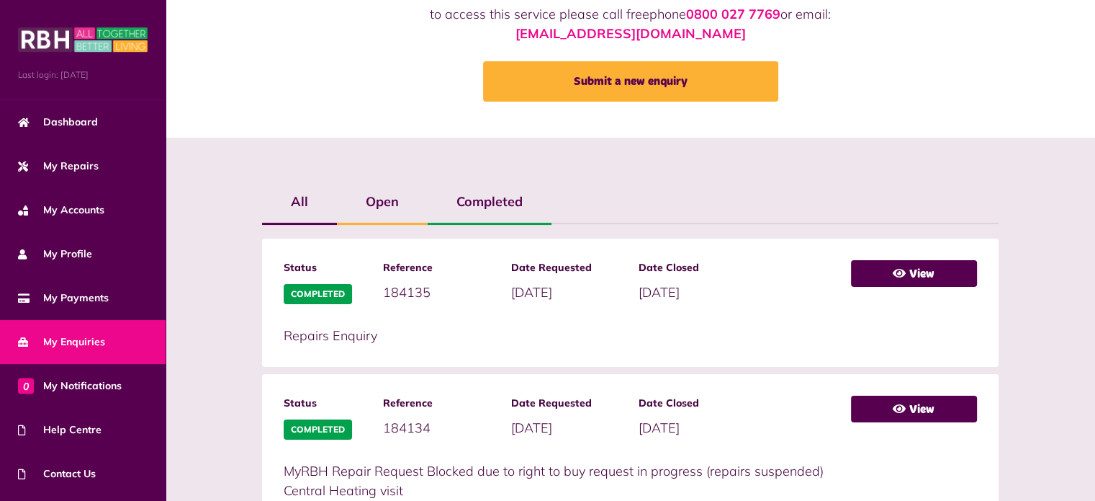
scroll to position [216, 0]
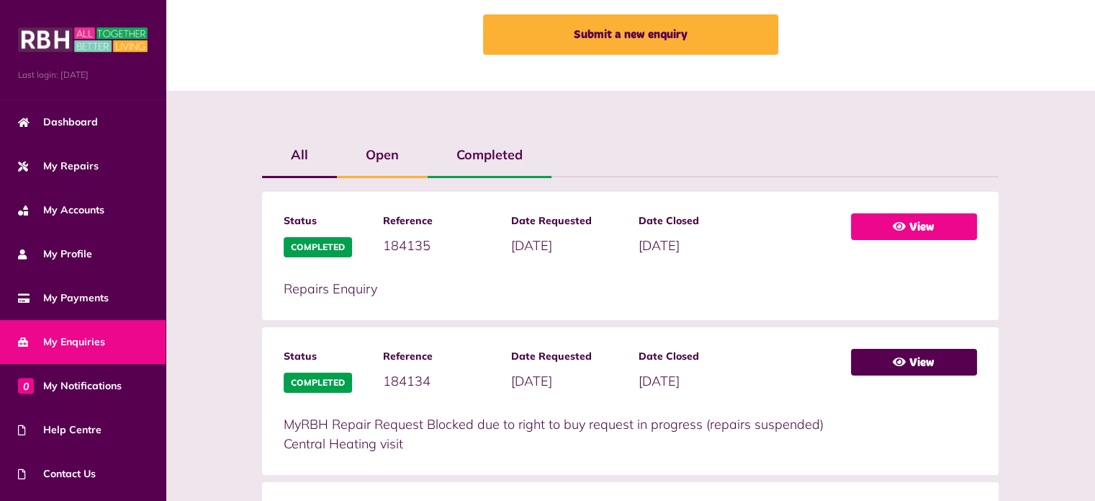
click at [913, 229] on link "View" at bounding box center [914, 226] width 126 height 27
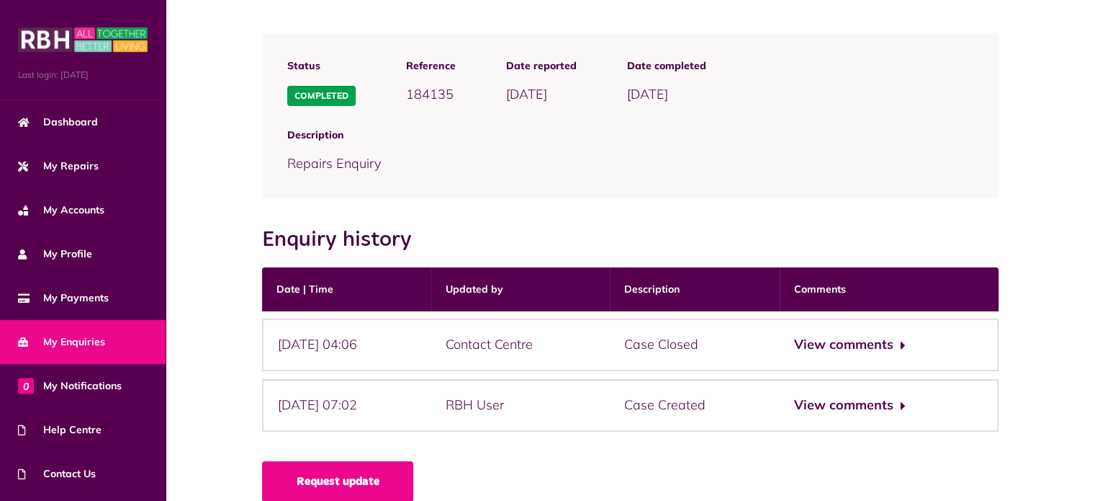
scroll to position [130, 0]
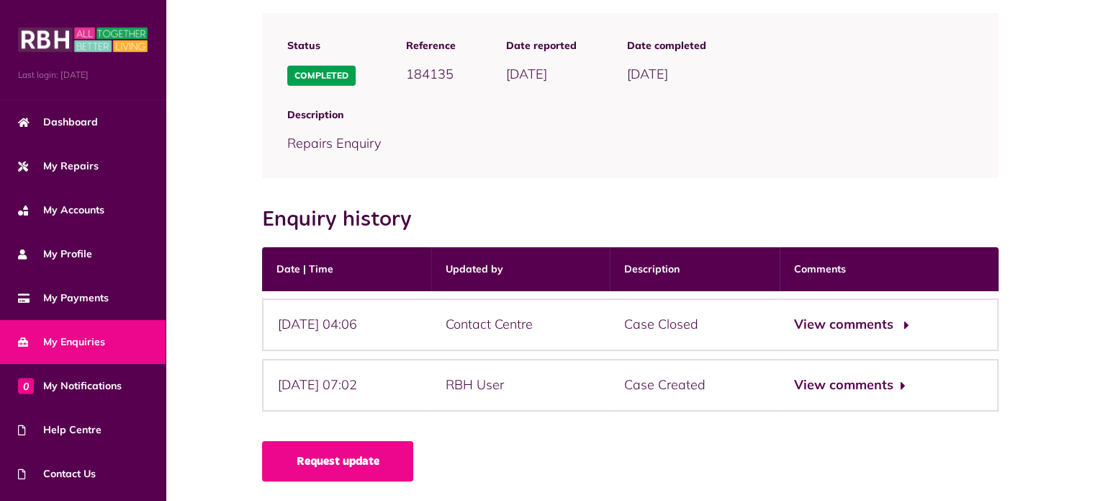
click at [858, 328] on button "View comments" at bounding box center [850, 324] width 112 height 21
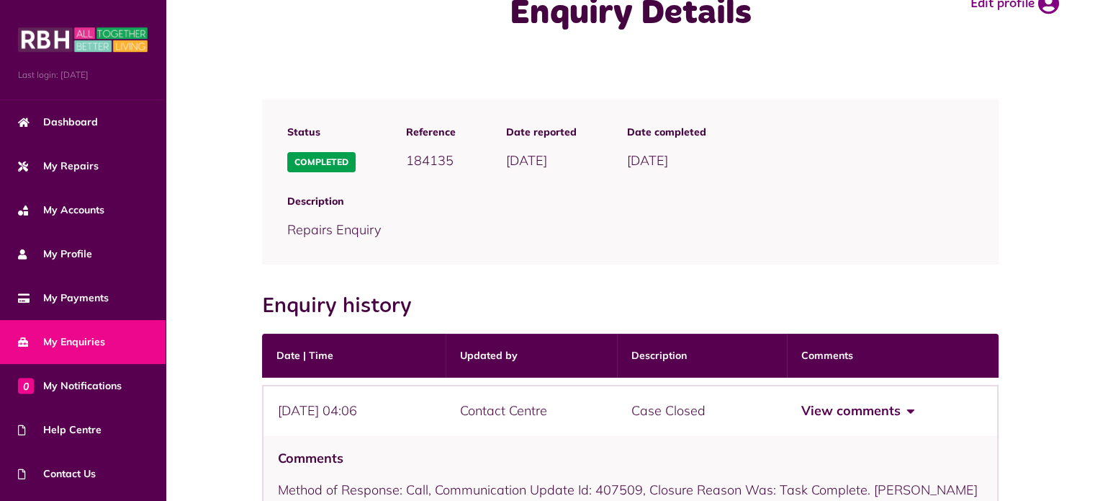
scroll to position [0, 0]
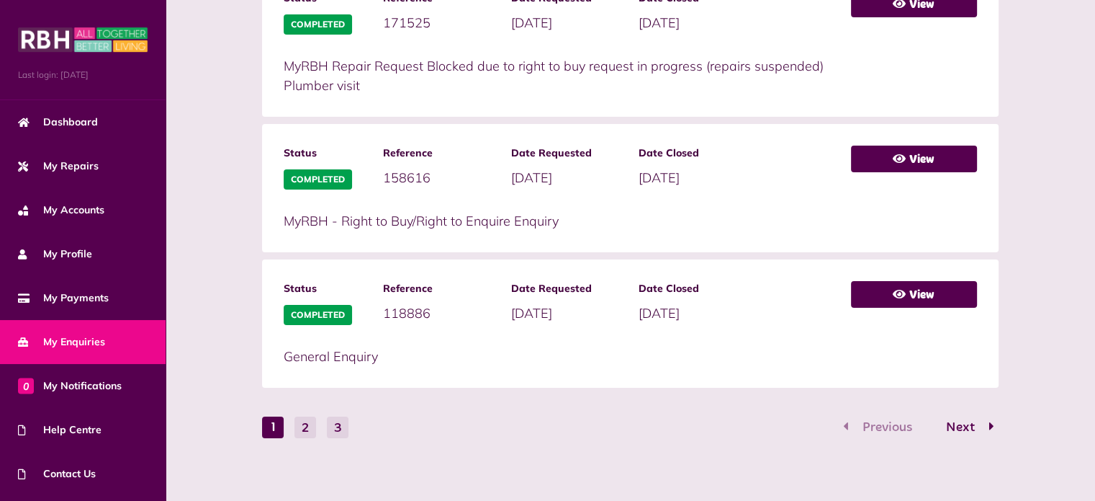
scroll to position [874, 0]
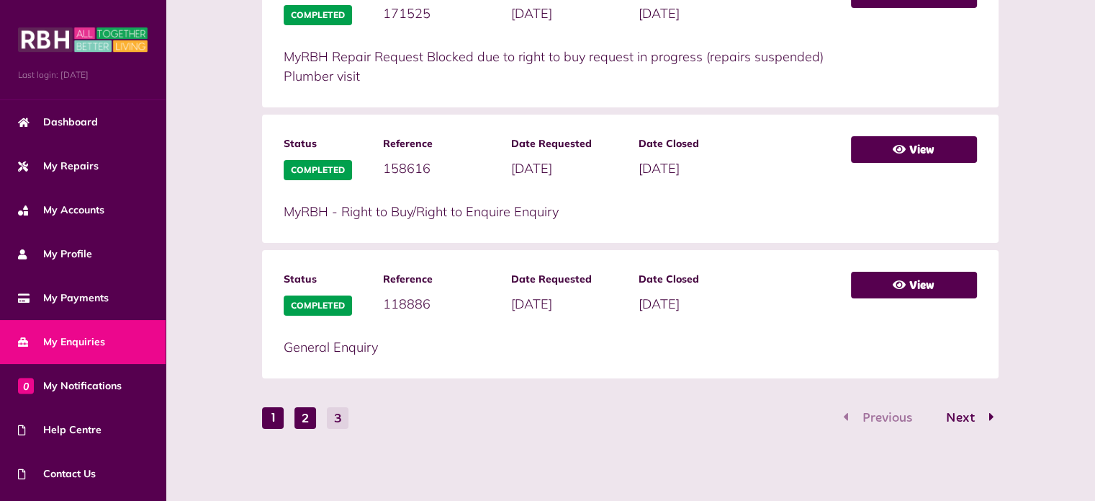
click at [304, 418] on button "2" at bounding box center [306, 418] width 22 height 22
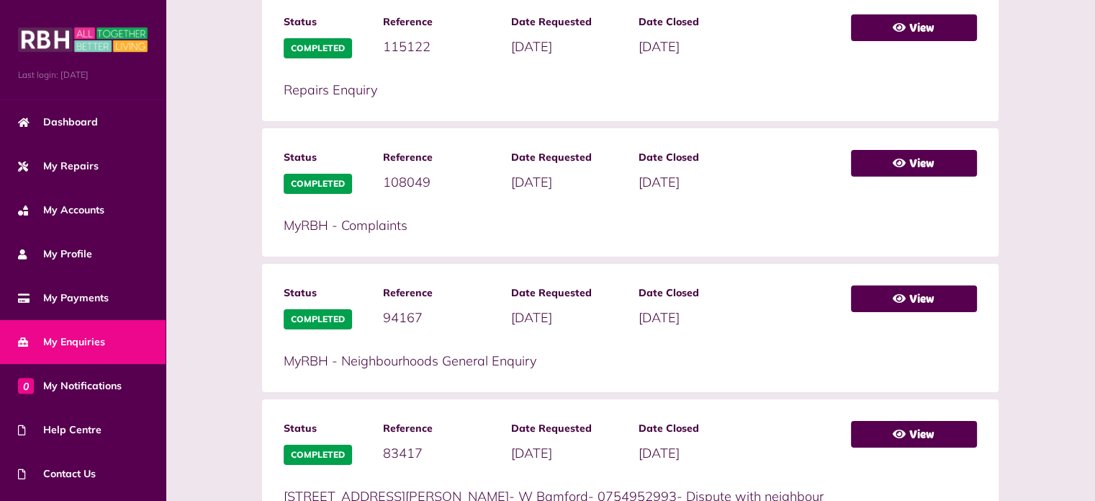
scroll to position [710, 0]
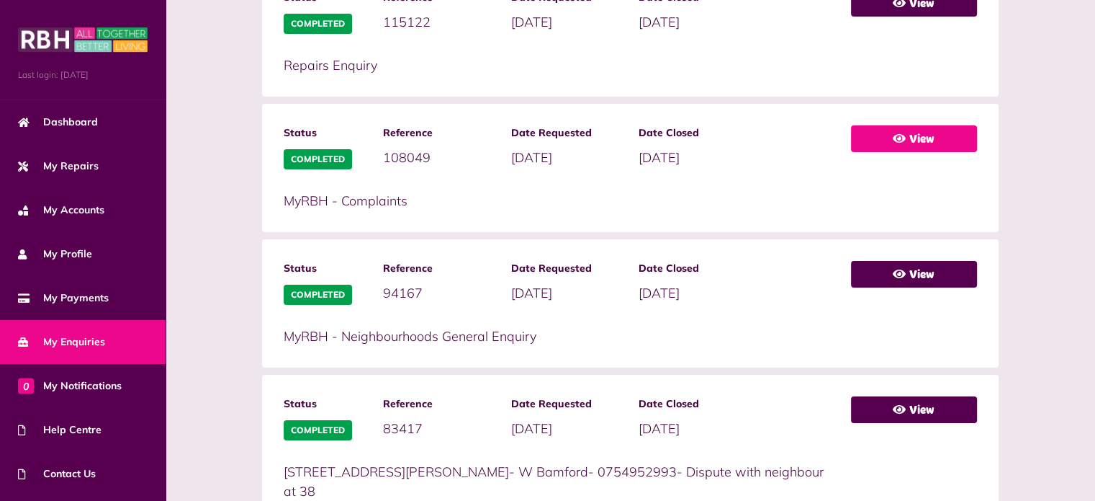
click at [893, 130] on link "View" at bounding box center [914, 138] width 126 height 27
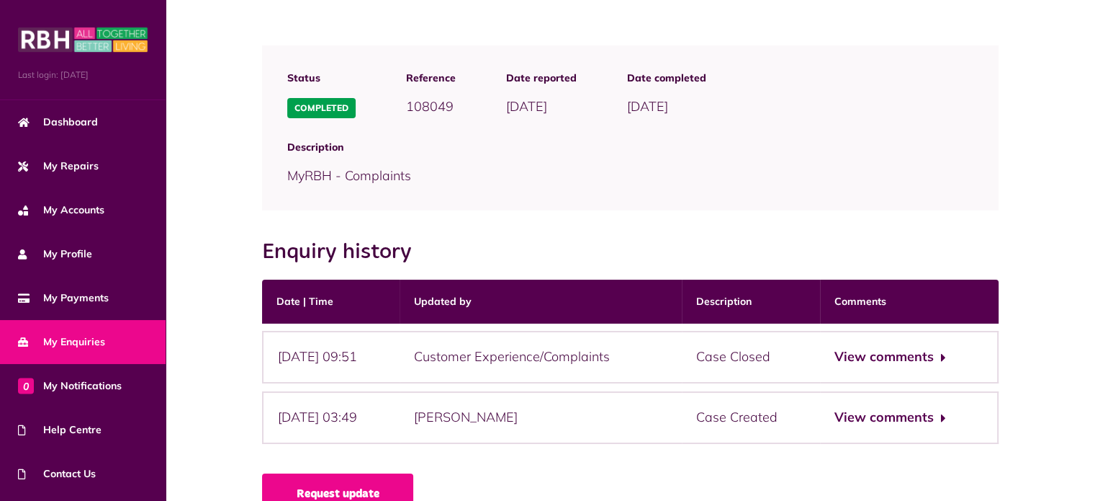
scroll to position [130, 0]
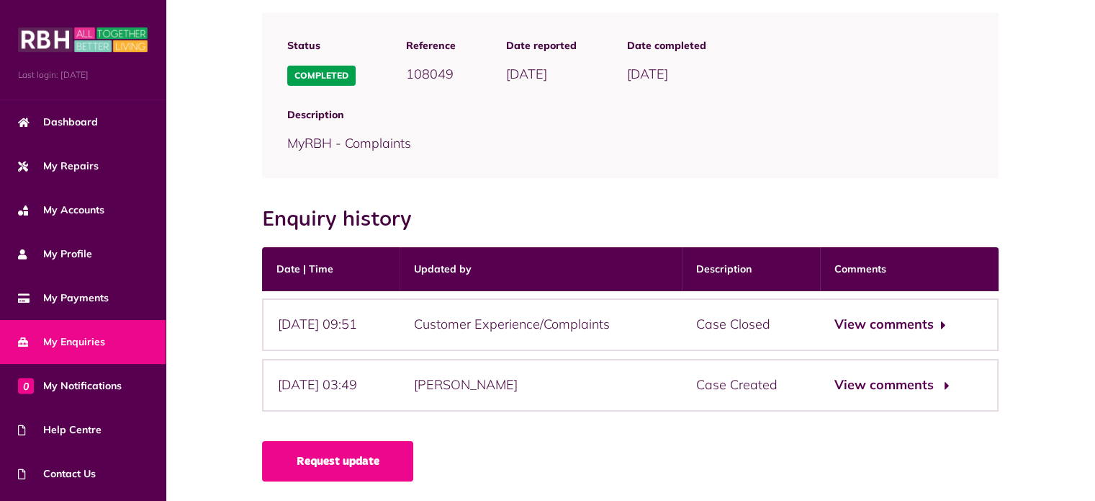
click at [907, 382] on button "View comments" at bounding box center [891, 385] width 112 height 21
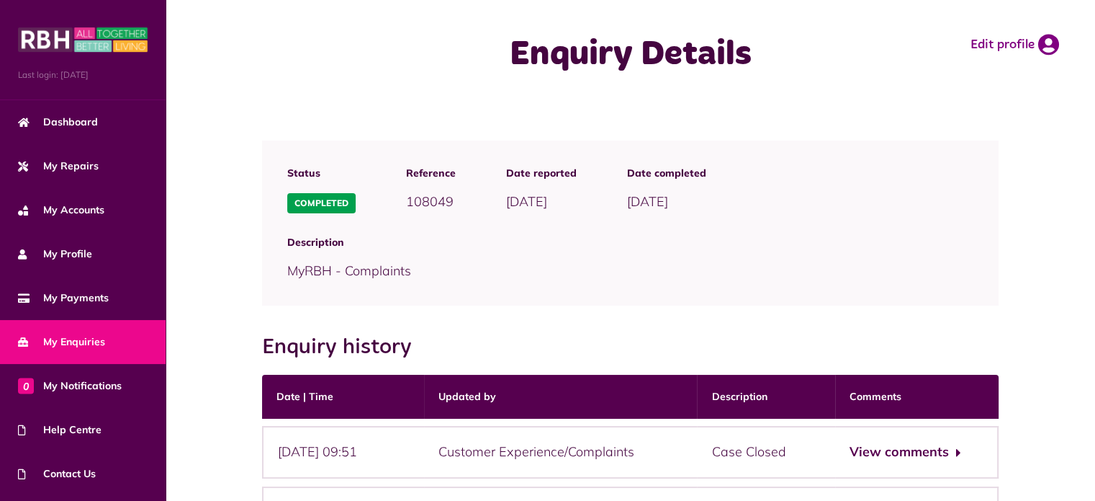
scroll to position [0, 0]
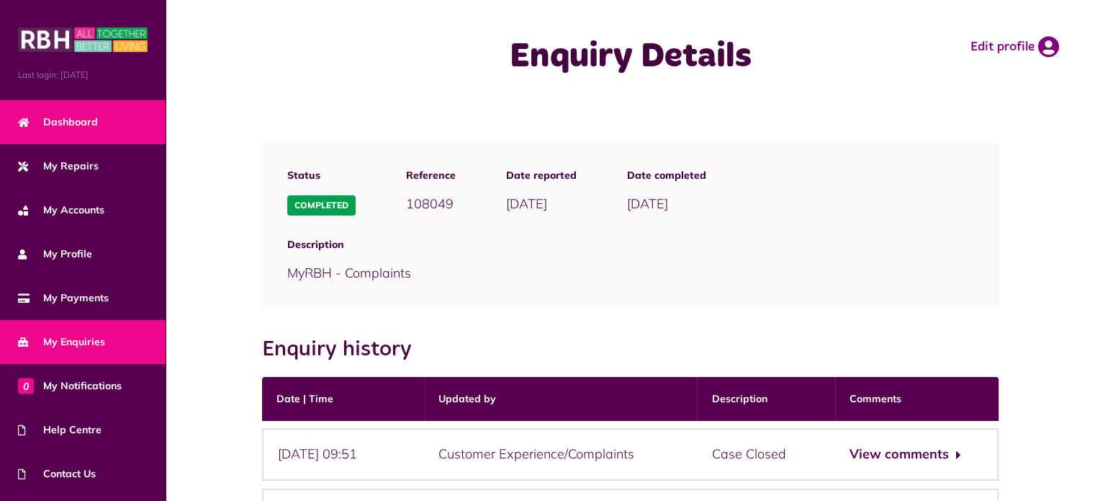
click at [82, 118] on span "Dashboard" at bounding box center [58, 122] width 80 height 15
